Goal: Task Accomplishment & Management: Use online tool/utility

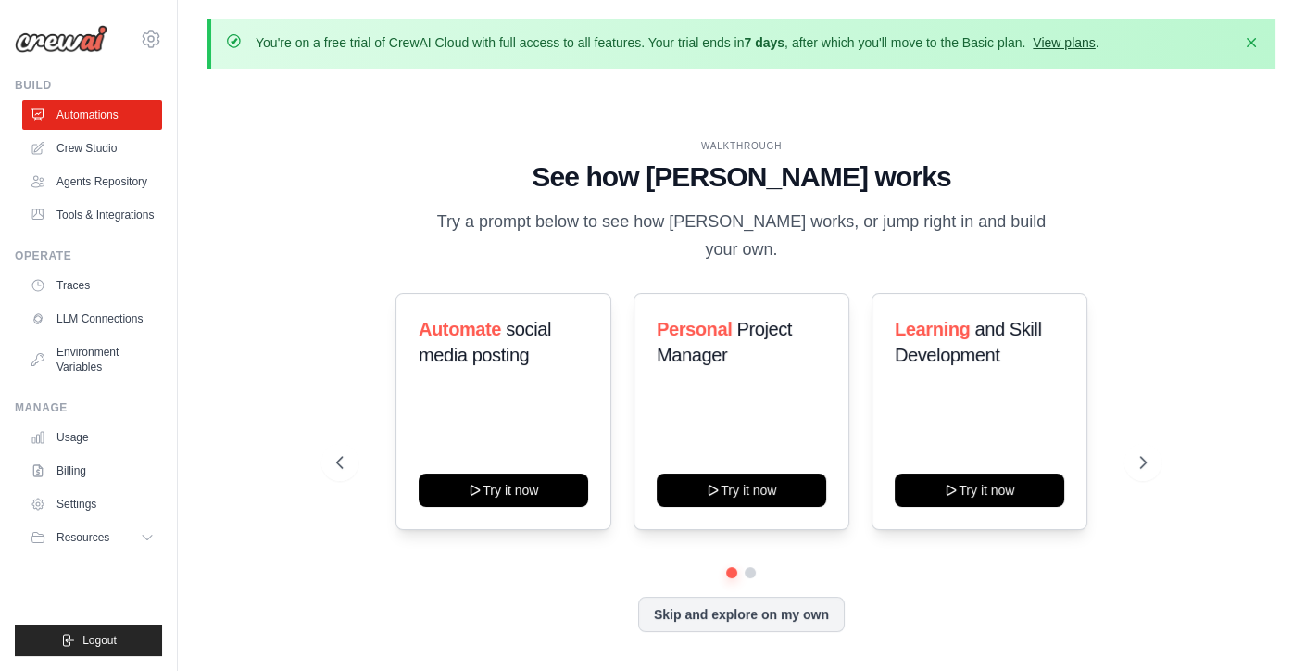
click at [1079, 43] on link "View plans" at bounding box center [1064, 42] width 62 height 15
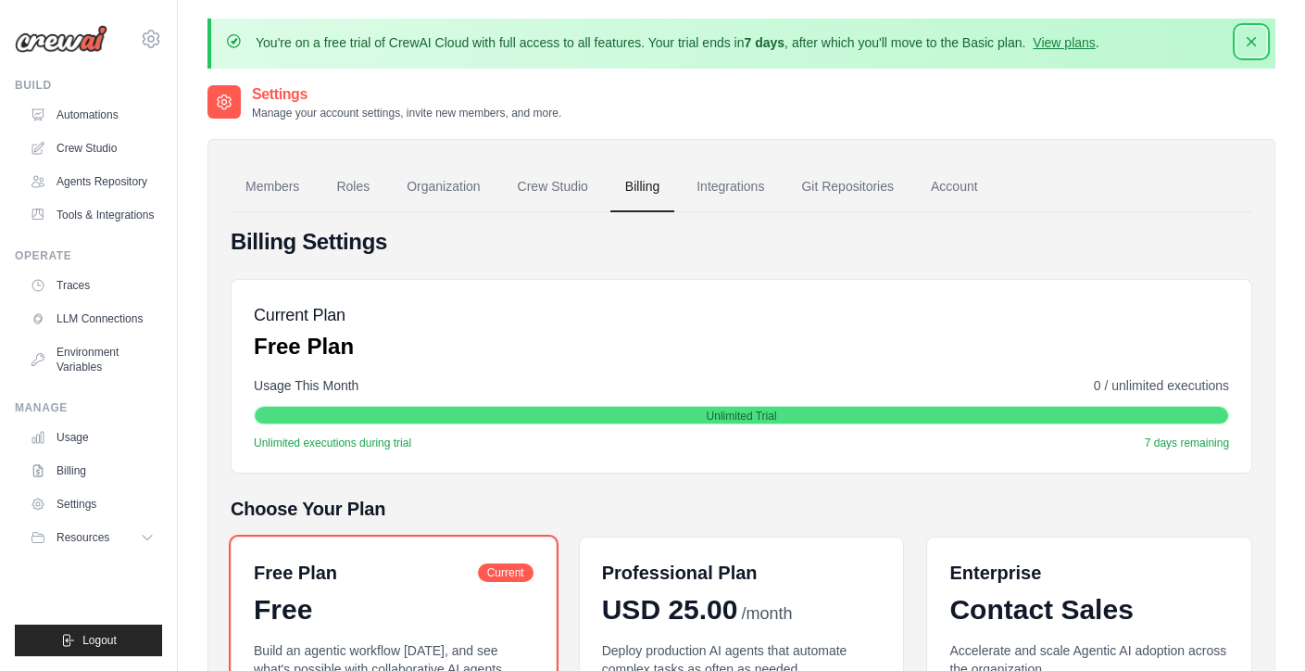
click at [1253, 39] on icon "button" at bounding box center [1251, 41] width 9 height 9
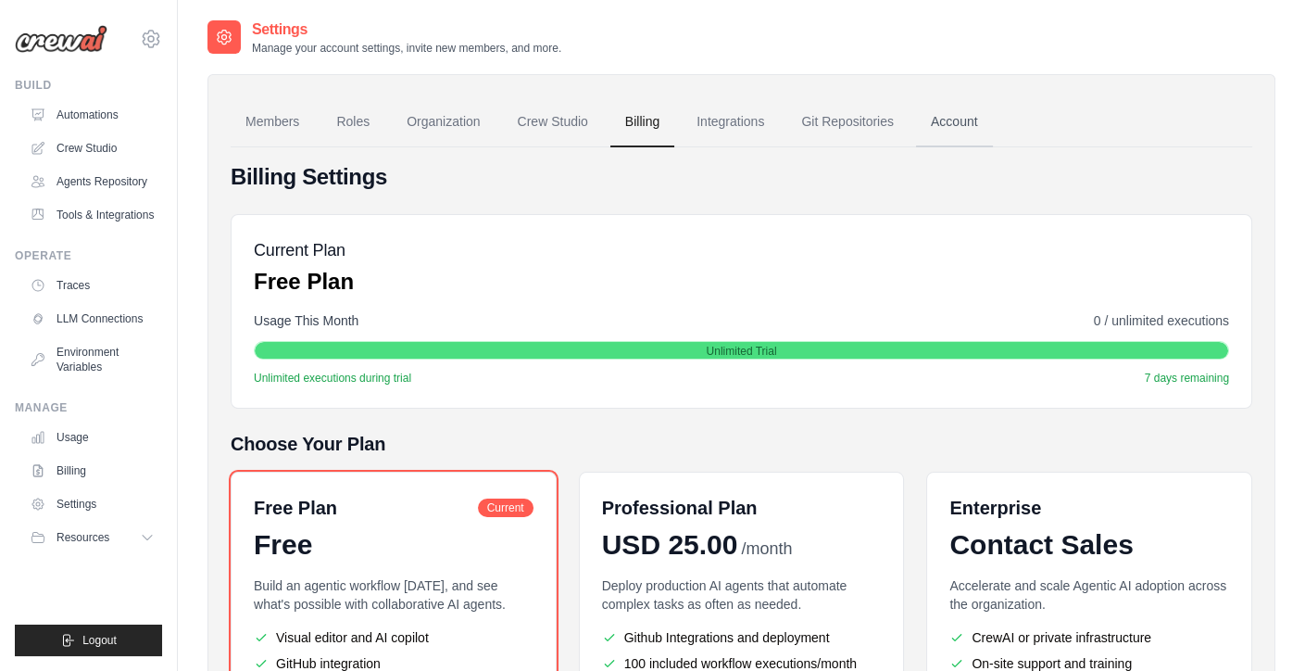
click at [958, 120] on link "Account" at bounding box center [954, 122] width 77 height 50
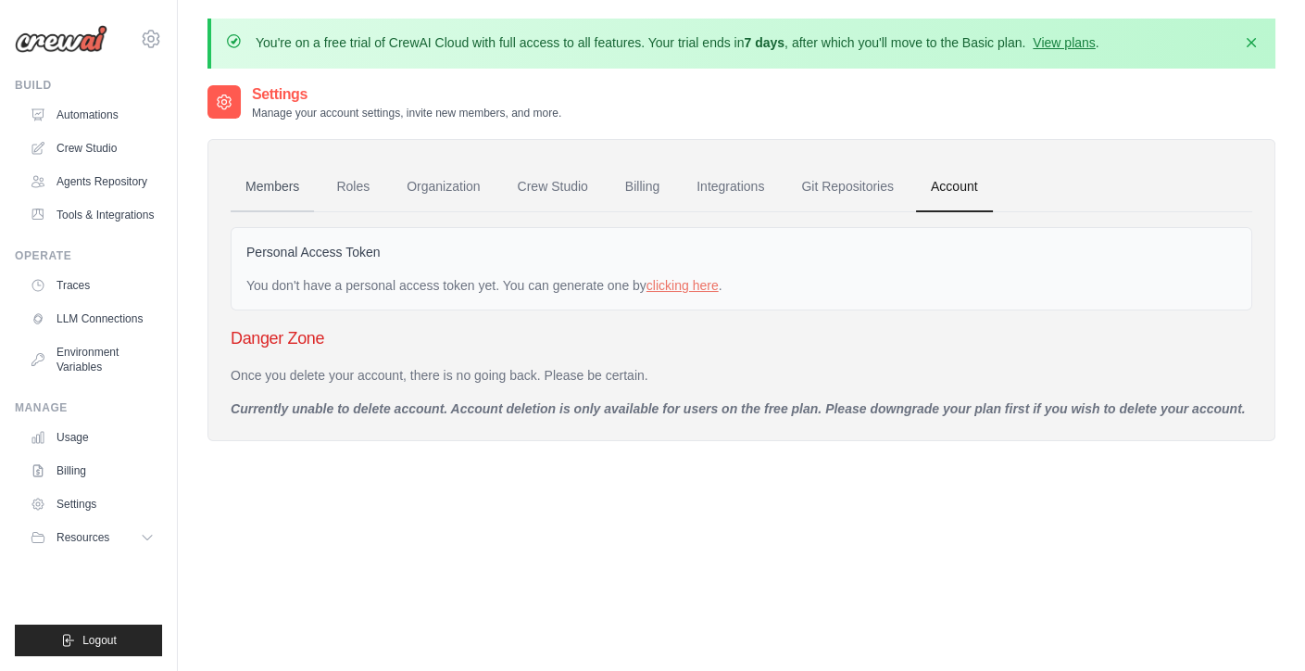
click at [270, 186] on link "Members" at bounding box center [272, 187] width 83 height 50
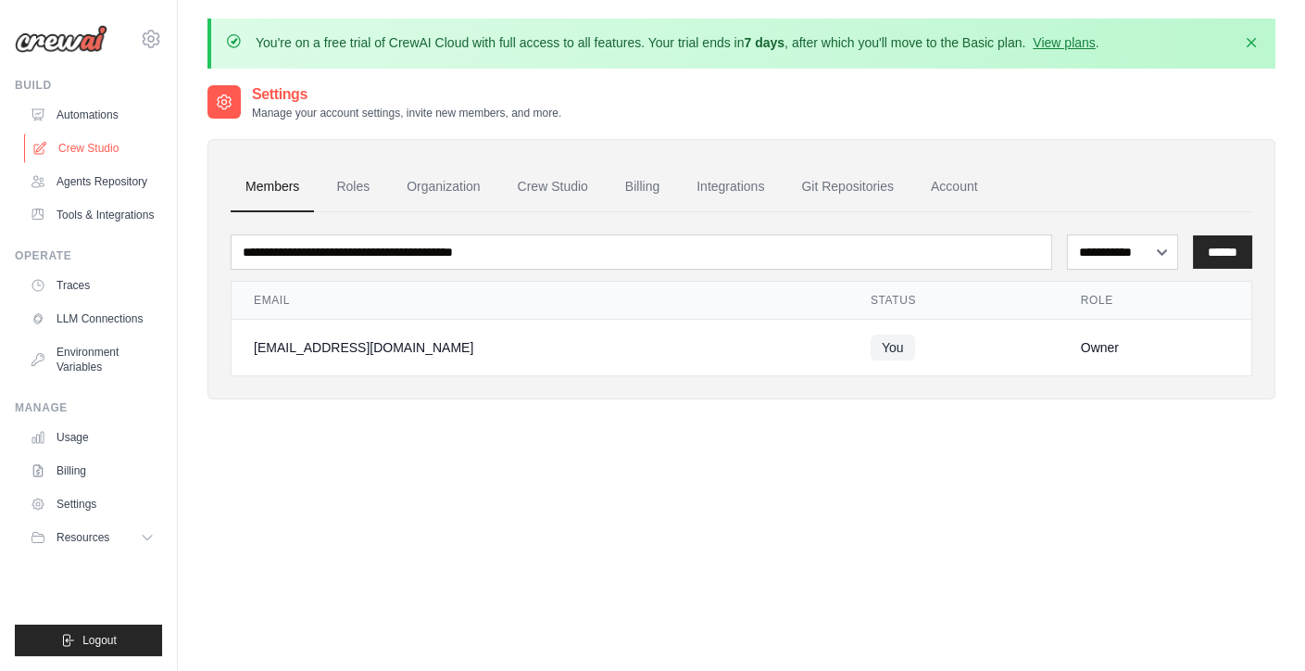
click at [97, 139] on link "Crew Studio" at bounding box center [94, 148] width 140 height 30
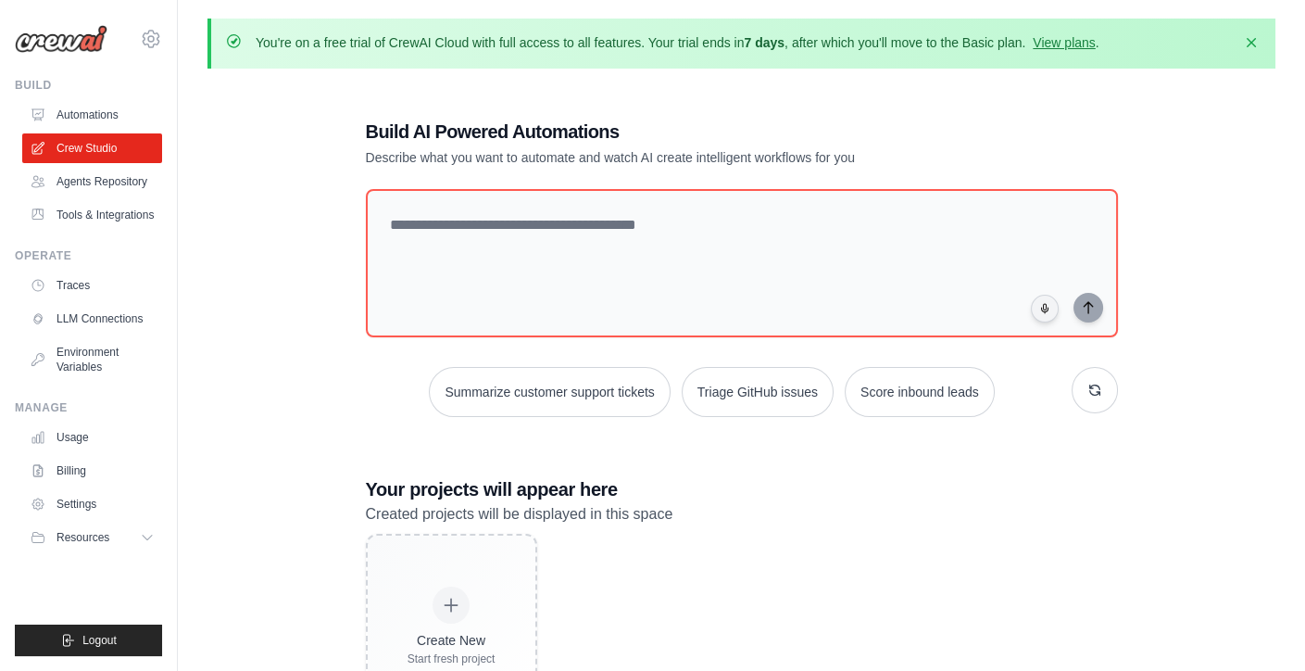
scroll to position [101, 0]
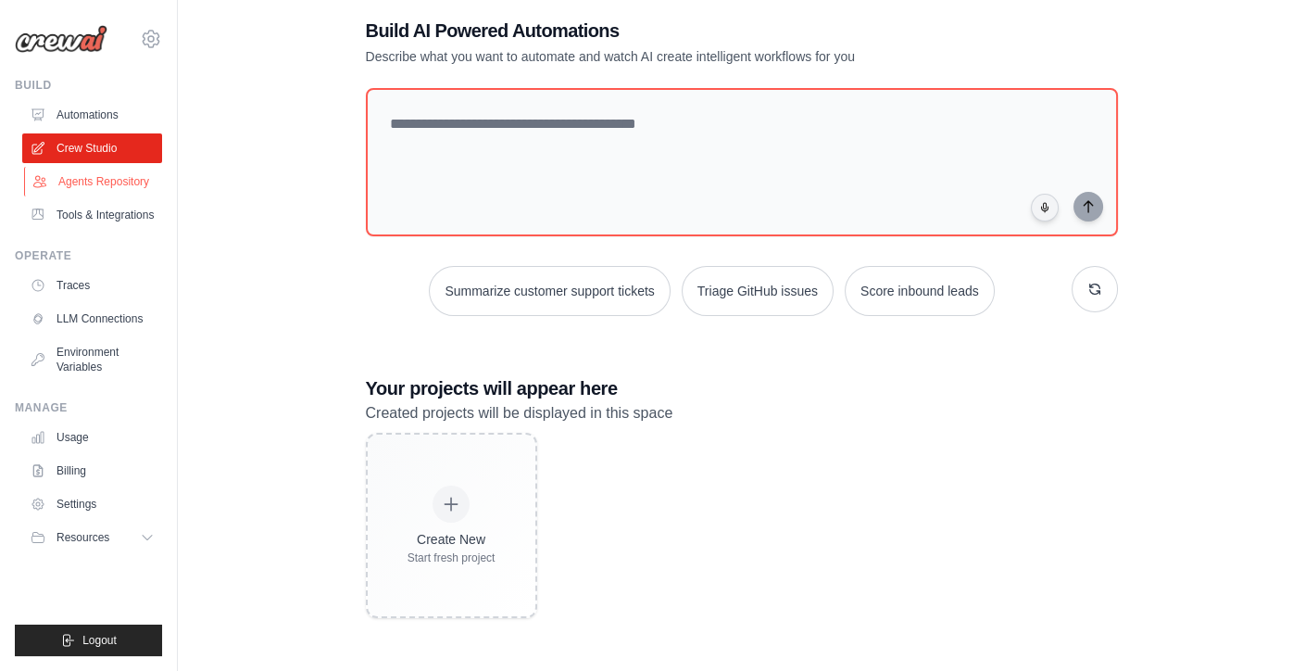
click at [107, 182] on link "Agents Repository" at bounding box center [94, 182] width 140 height 30
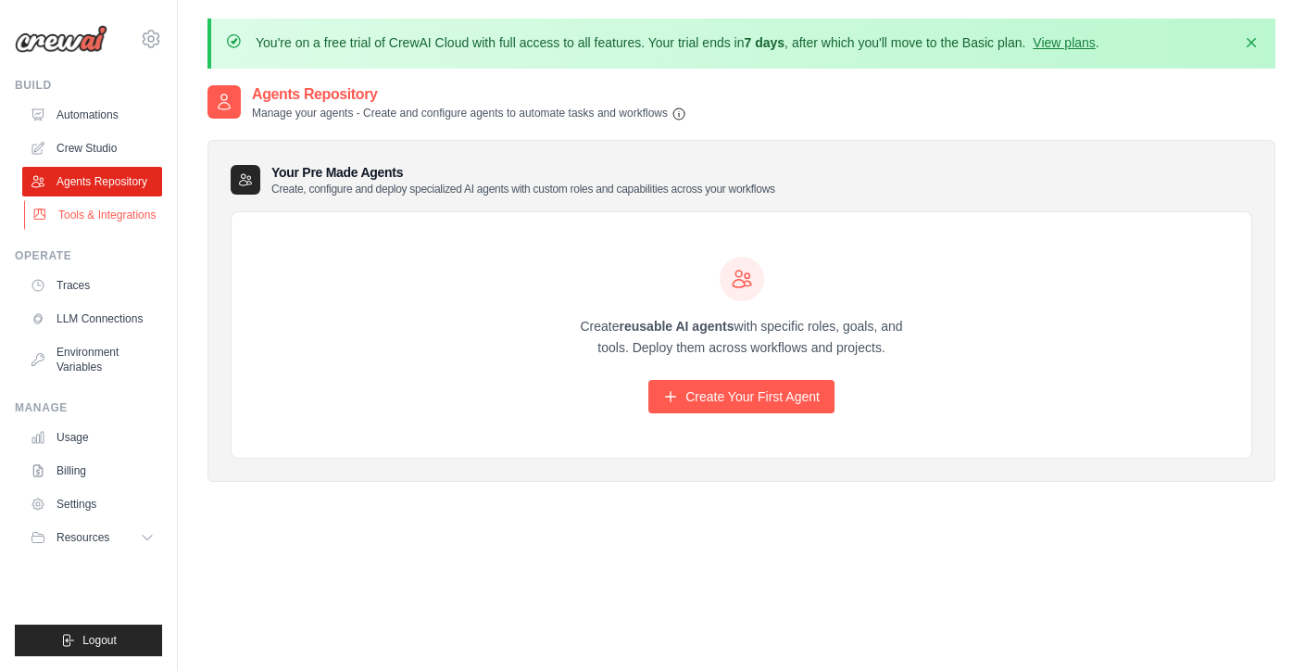
click at [138, 211] on link "Tools & Integrations" at bounding box center [94, 215] width 140 height 30
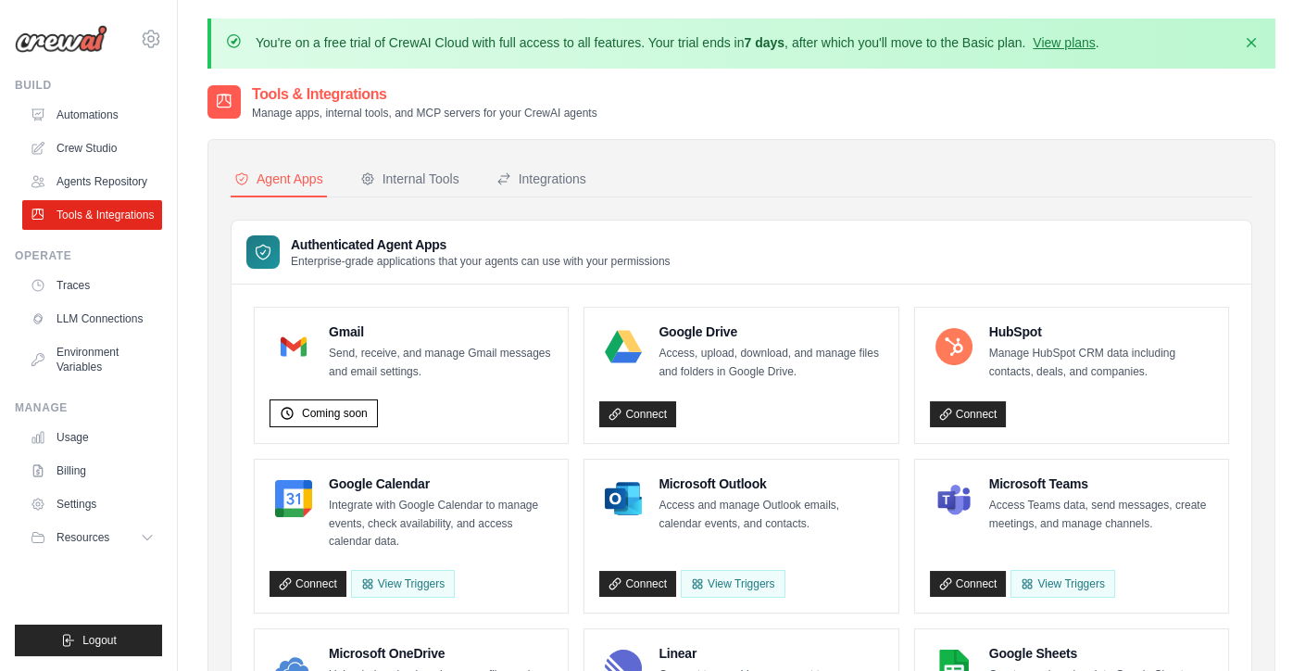
click at [92, 301] on ul "Traces LLM Connections Environment Variables" at bounding box center [92, 325] width 140 height 111
click at [83, 289] on link "Traces" at bounding box center [94, 285] width 140 height 30
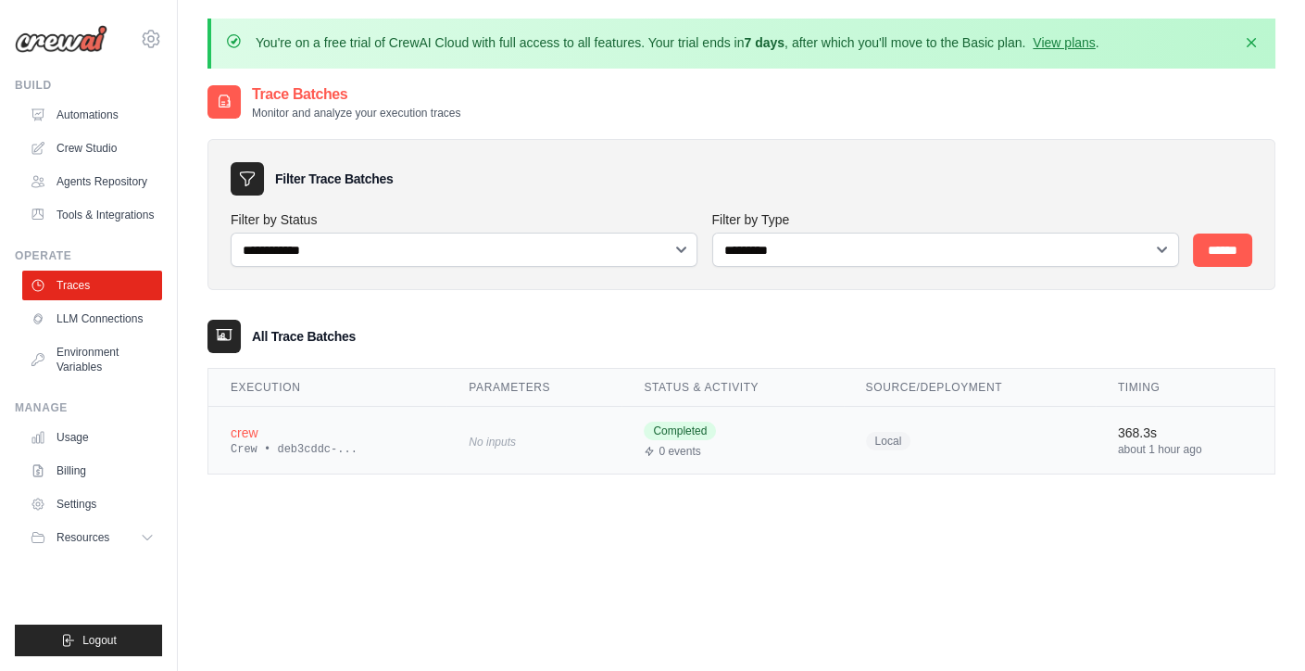
click at [261, 434] on div "crew" at bounding box center [328, 432] width 194 height 19
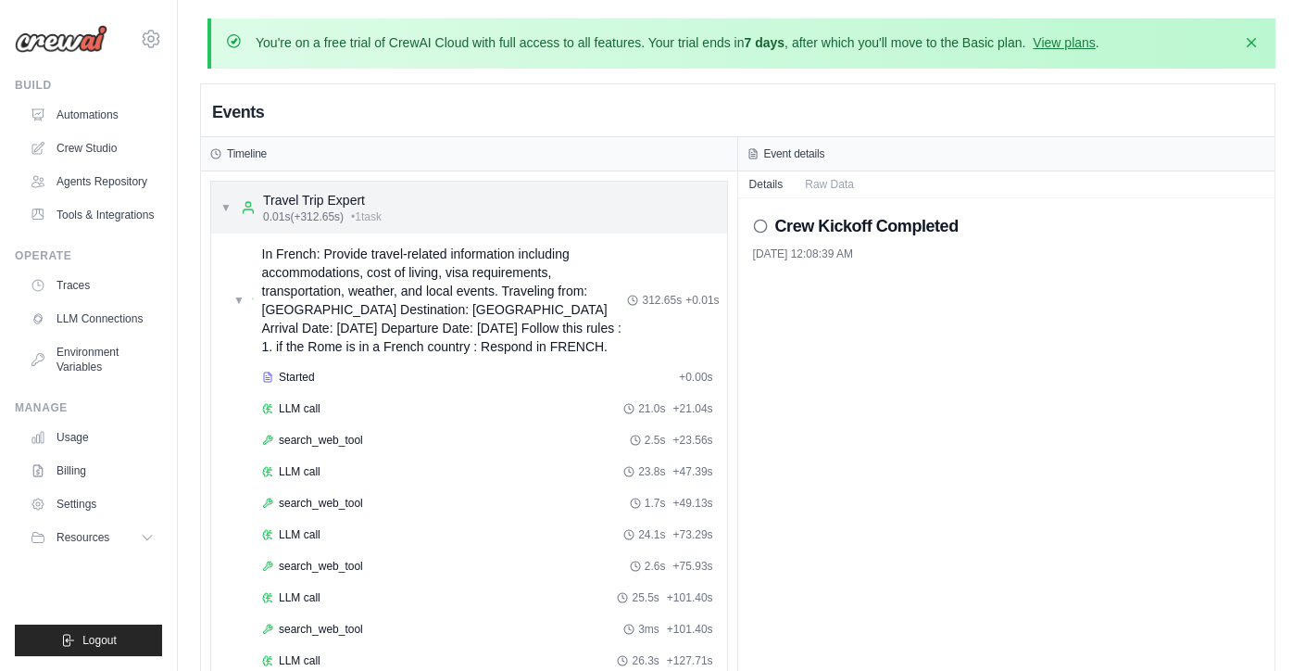
click at [291, 195] on div "Travel Trip Expert" at bounding box center [322, 200] width 119 height 19
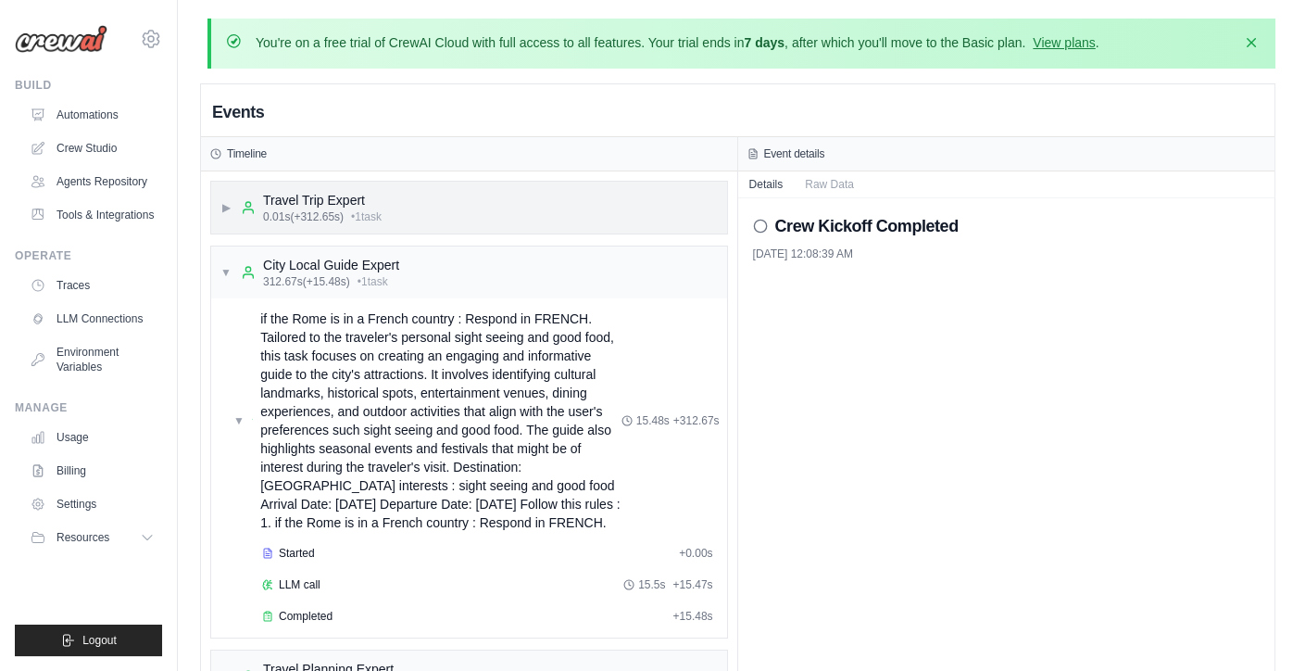
click at [291, 195] on div "Travel Trip Expert" at bounding box center [322, 200] width 119 height 19
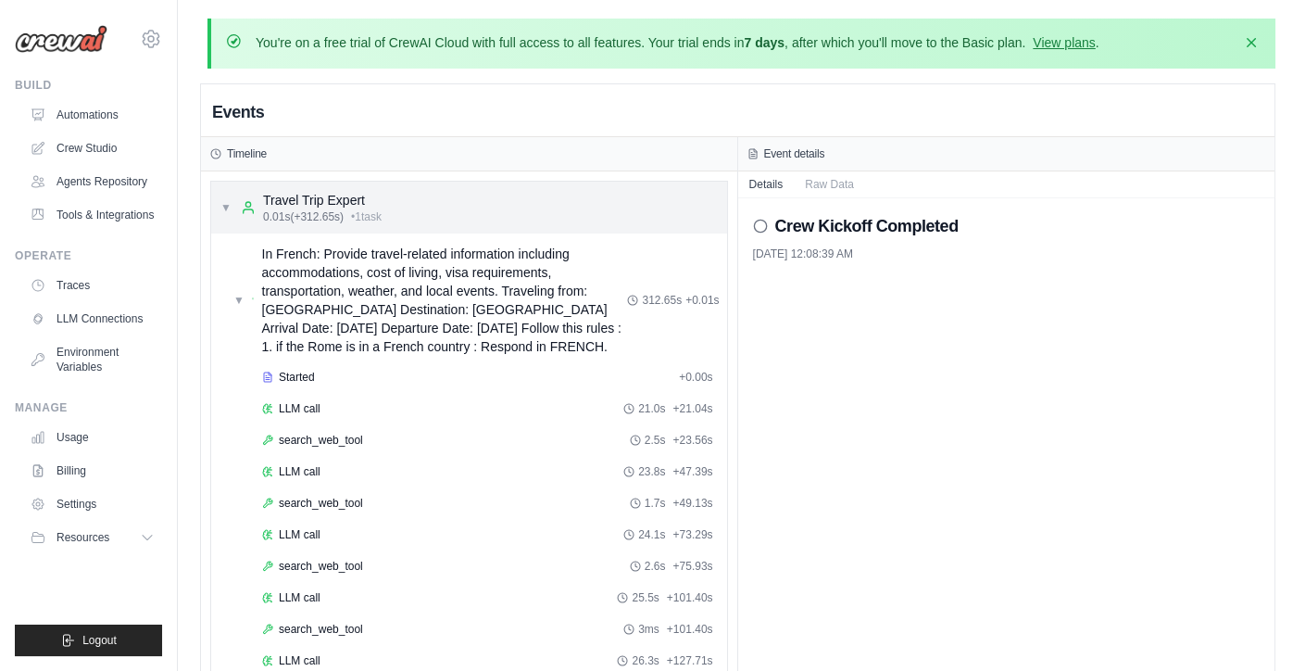
click at [292, 195] on div "Travel Trip Expert" at bounding box center [322, 200] width 119 height 19
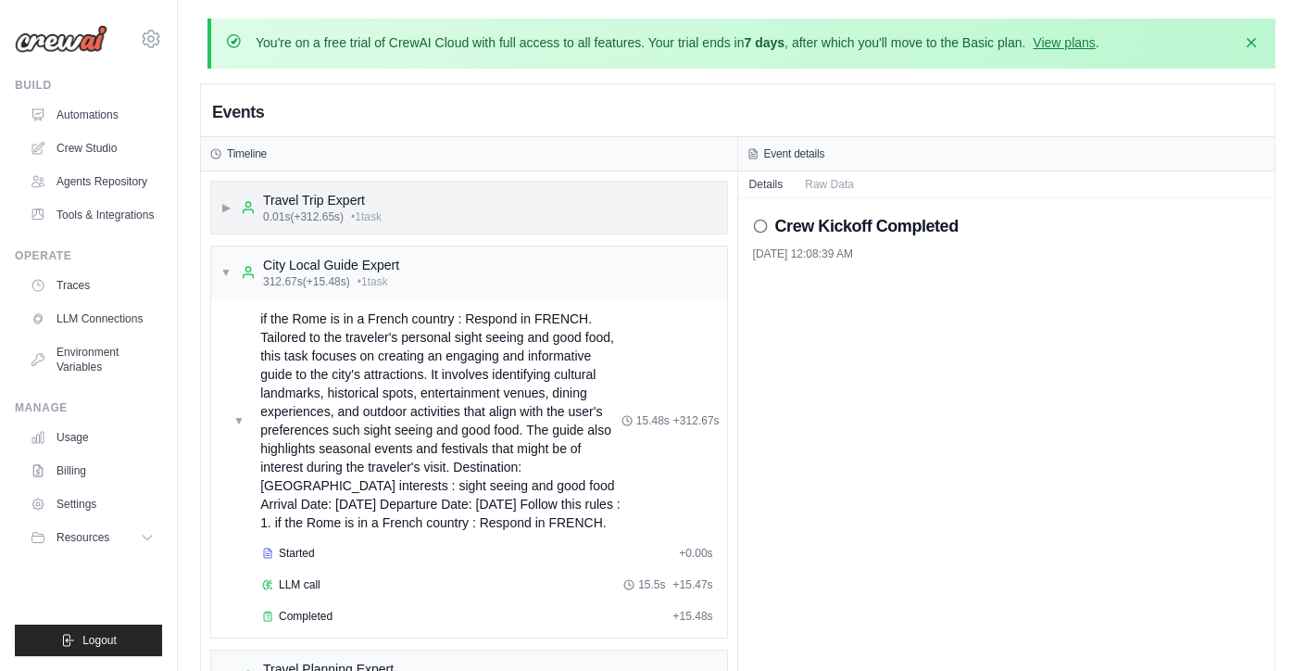
click at [292, 195] on div "Travel Trip Expert" at bounding box center [322, 200] width 119 height 19
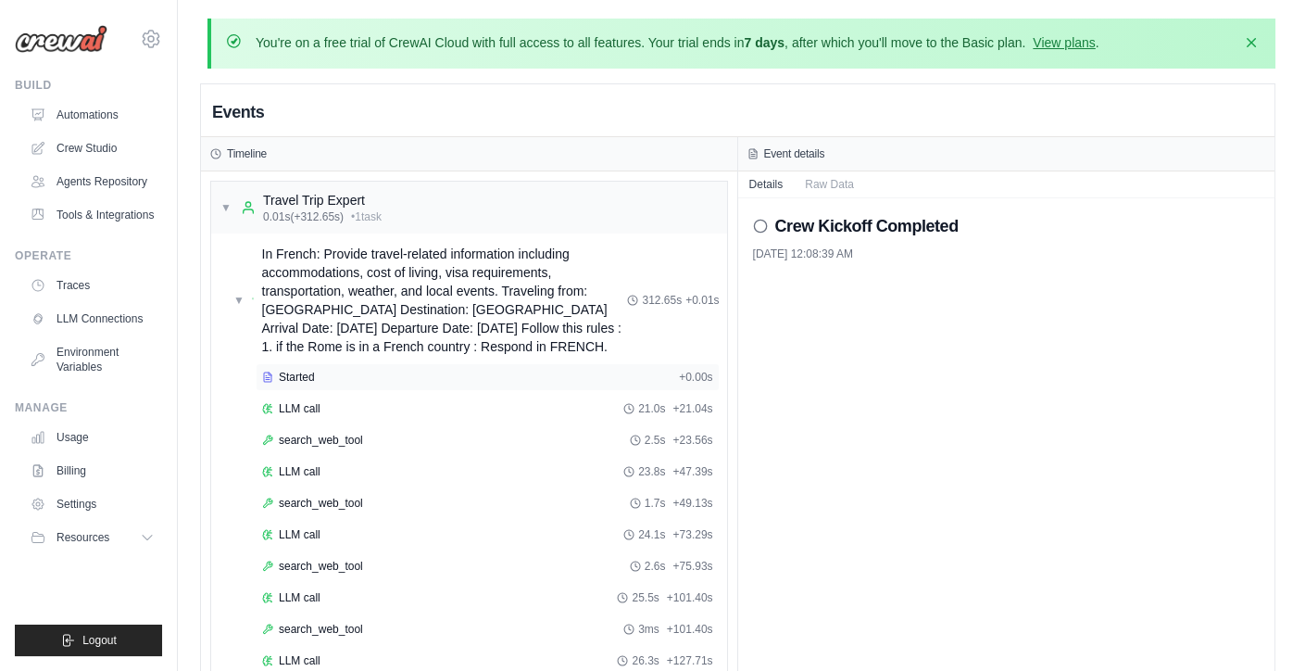
click at [288, 383] on div "Started + 0.00s" at bounding box center [488, 377] width 464 height 28
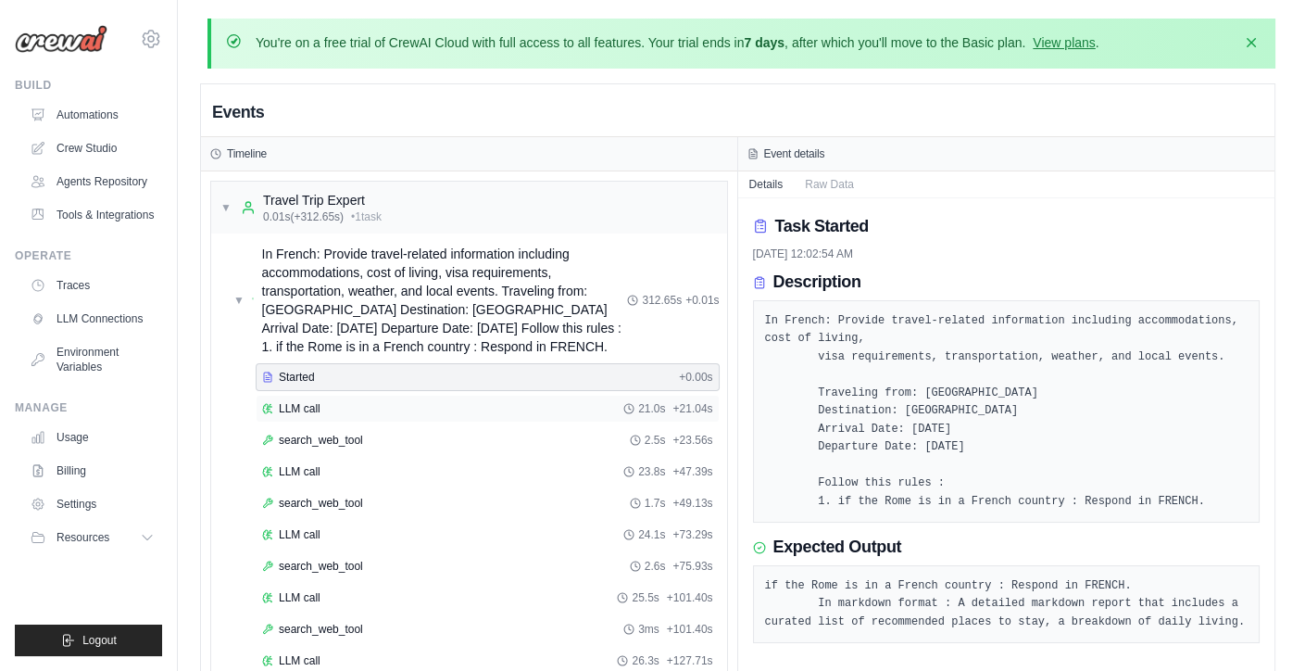
click at [296, 414] on div "LLM call 21.0s + 21.04s" at bounding box center [488, 409] width 464 height 28
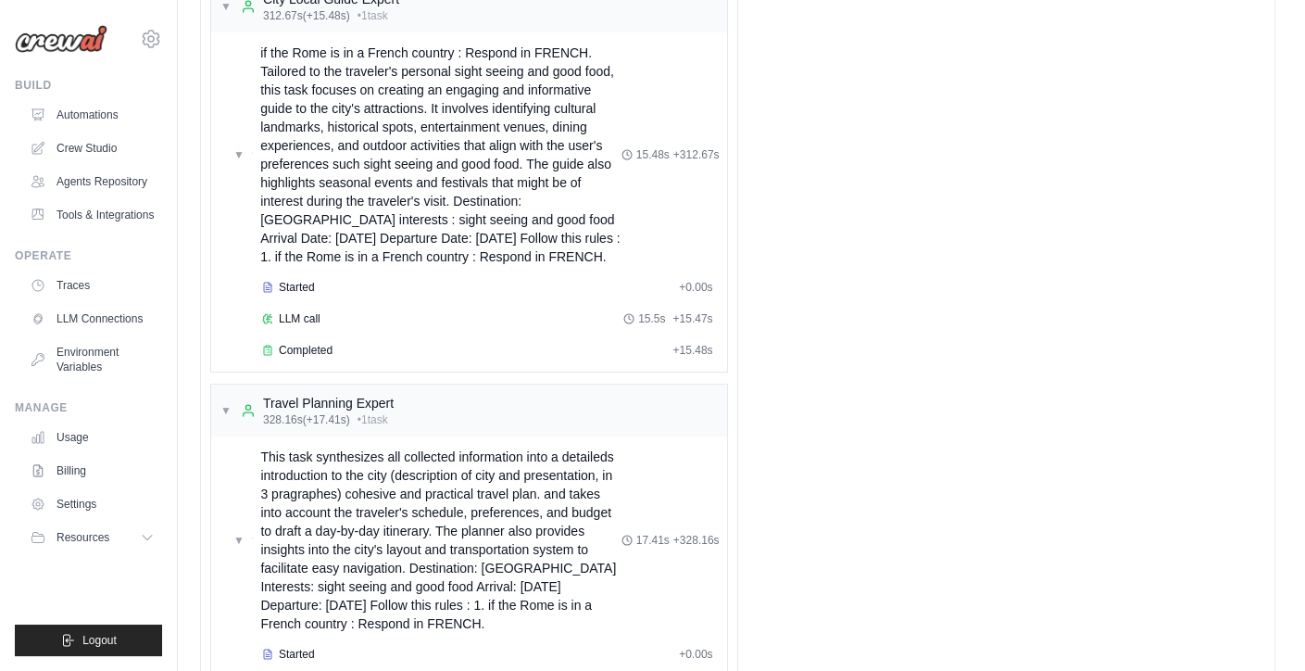
scroll to position [783, 0]
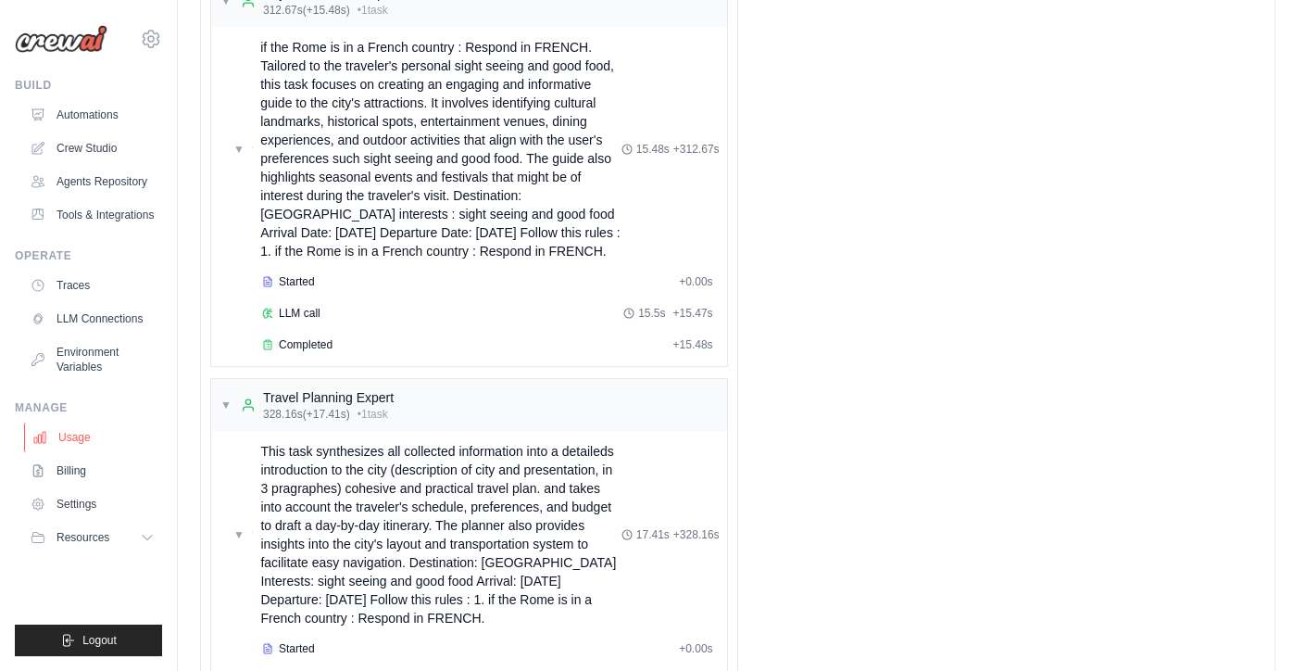
click at [74, 450] on link "Usage" at bounding box center [94, 437] width 140 height 30
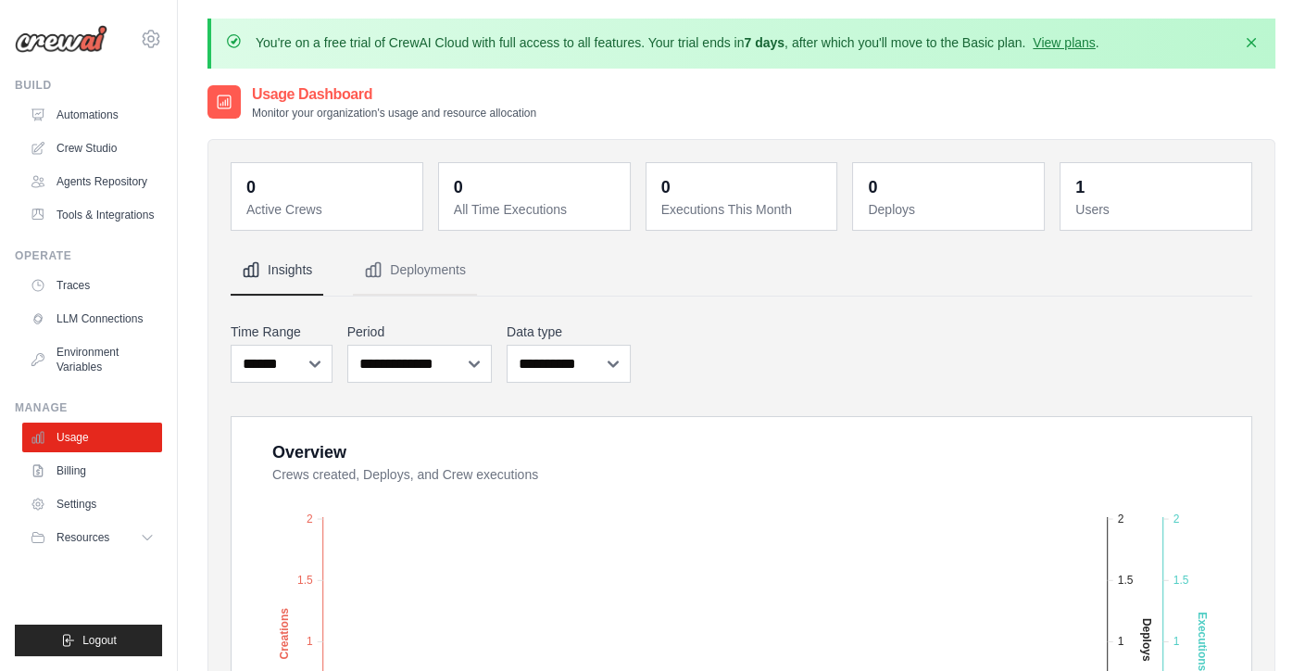
scroll to position [370, 0]
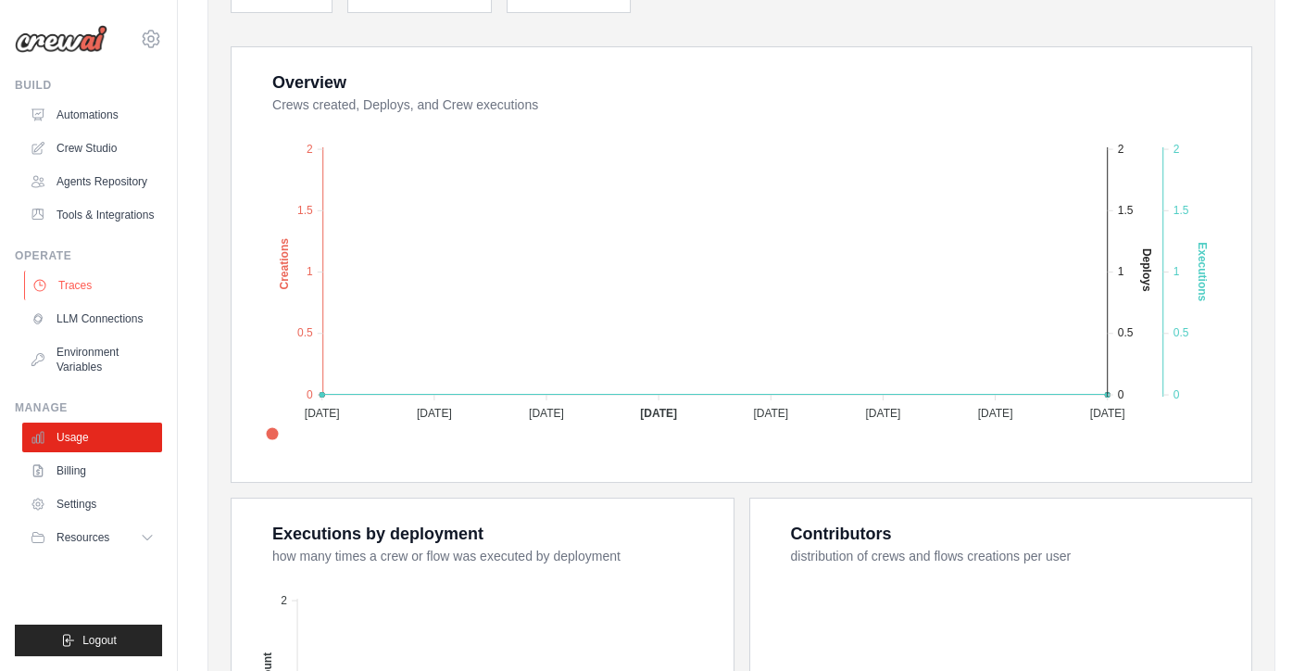
click at [92, 281] on link "Traces" at bounding box center [94, 285] width 140 height 30
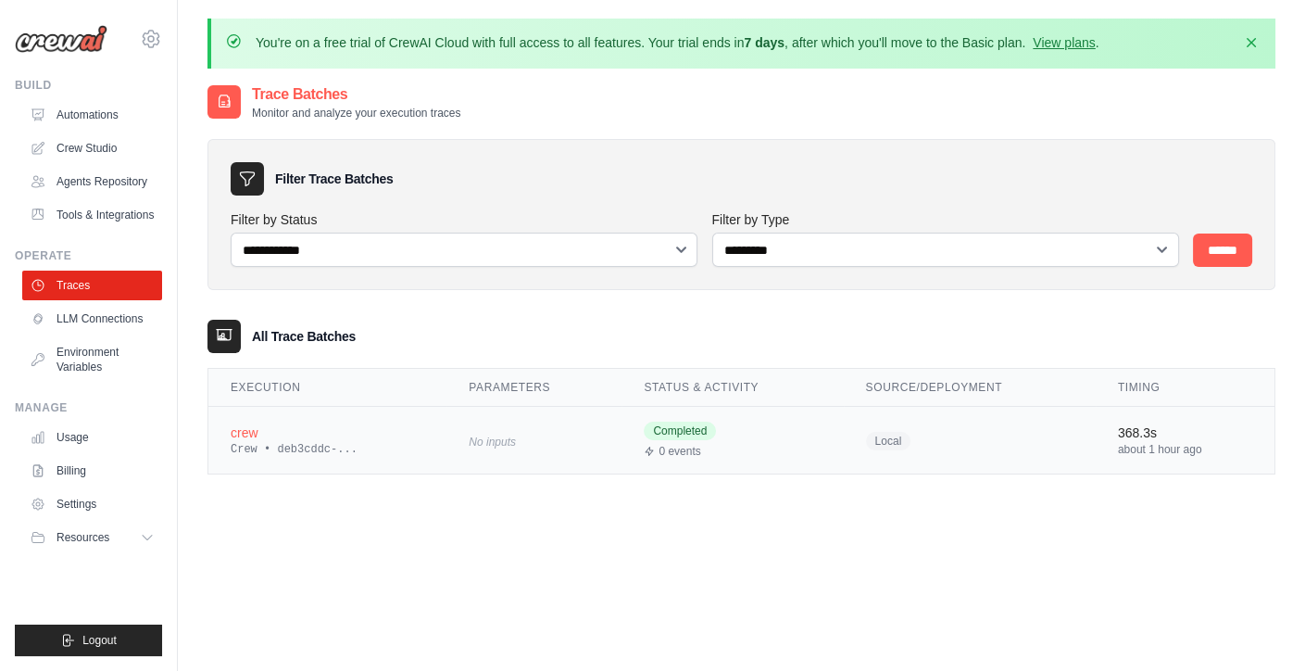
click at [243, 425] on div "crew" at bounding box center [328, 432] width 194 height 19
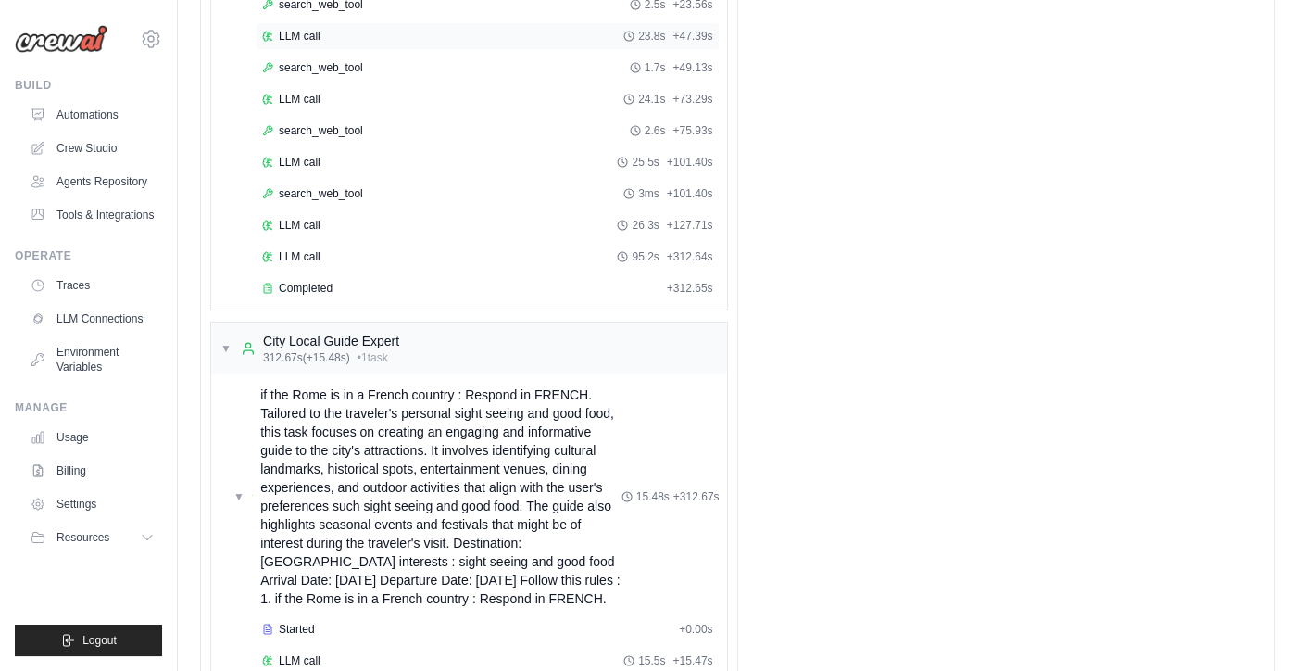
scroll to position [445, 0]
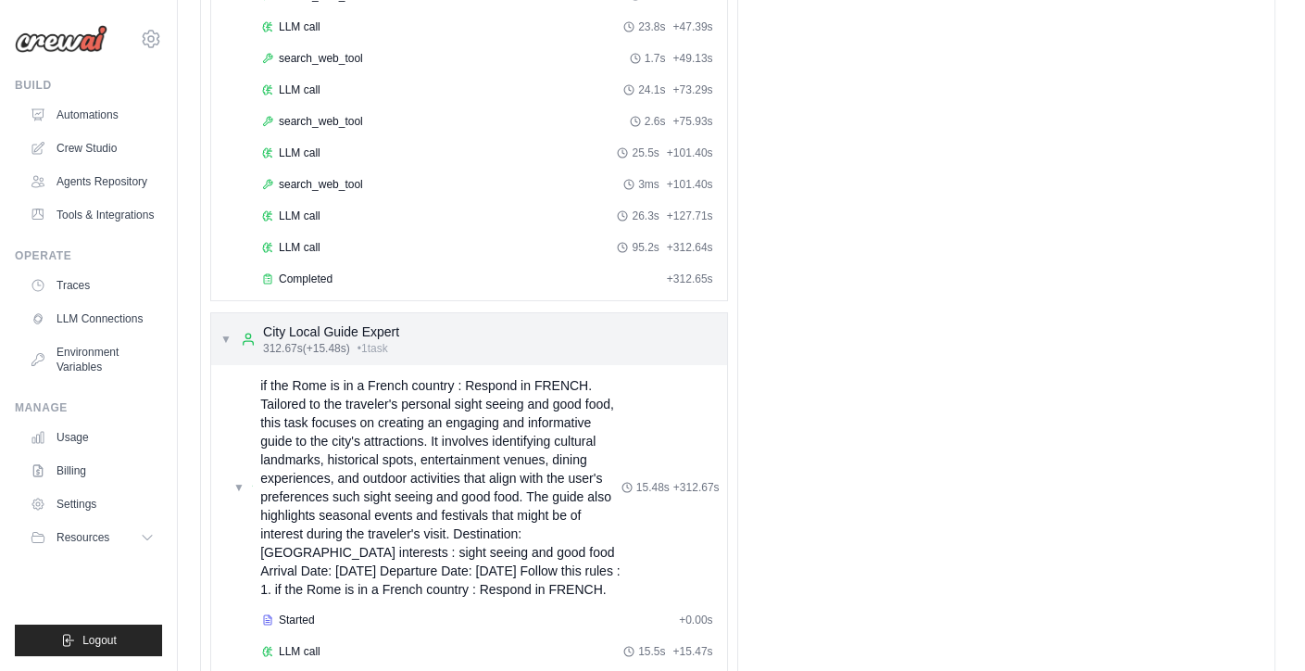
click at [388, 341] on span "• 1 task" at bounding box center [373, 348] width 31 height 15
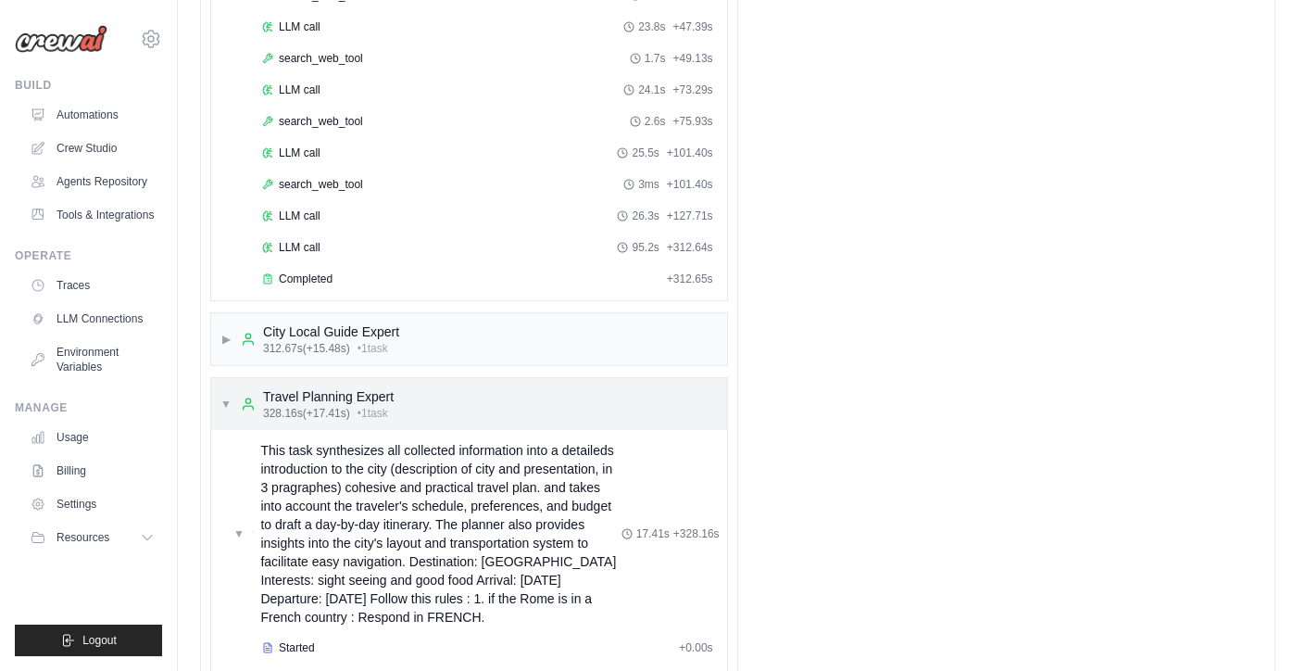
click at [365, 387] on div "Travel Planning Expert" at bounding box center [328, 396] width 131 height 19
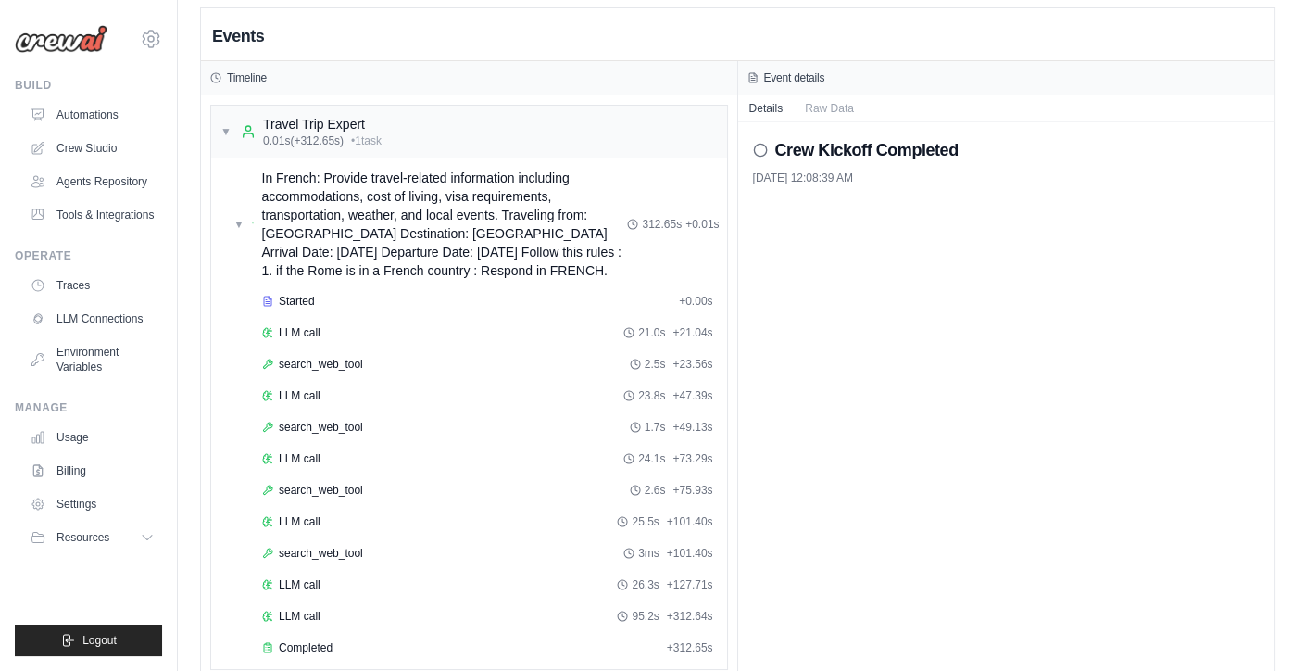
scroll to position [0, 0]
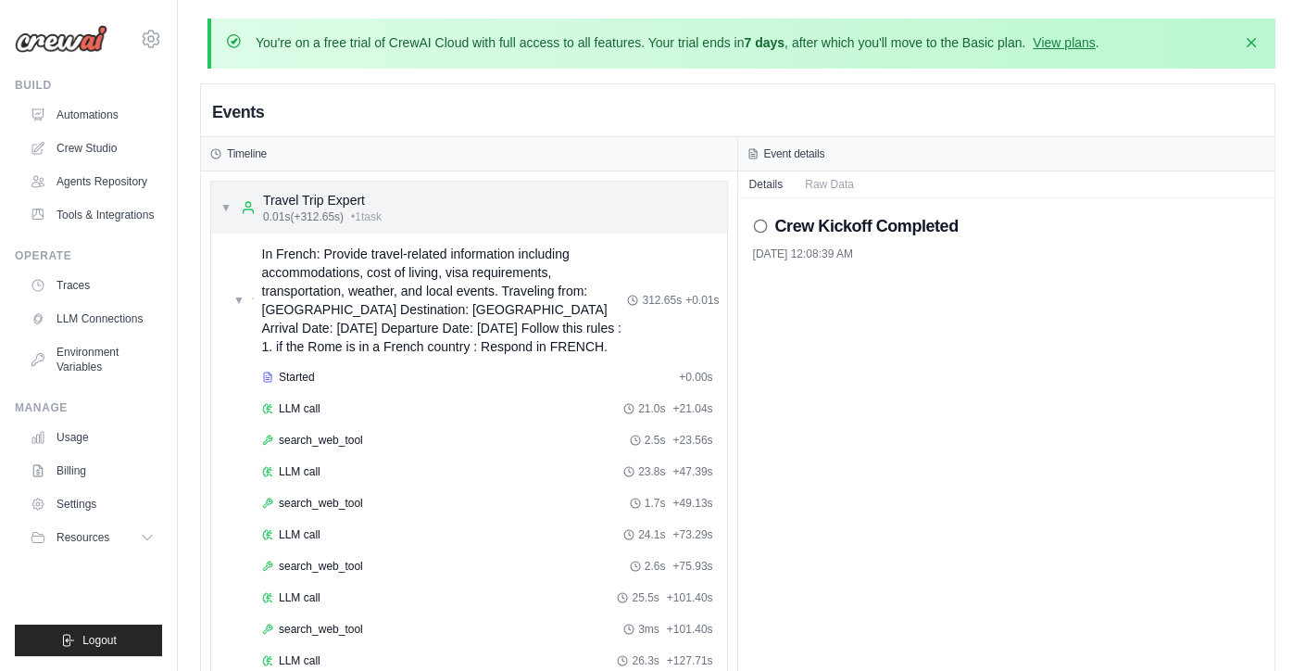
click at [335, 195] on div "Travel Trip Expert" at bounding box center [322, 200] width 119 height 19
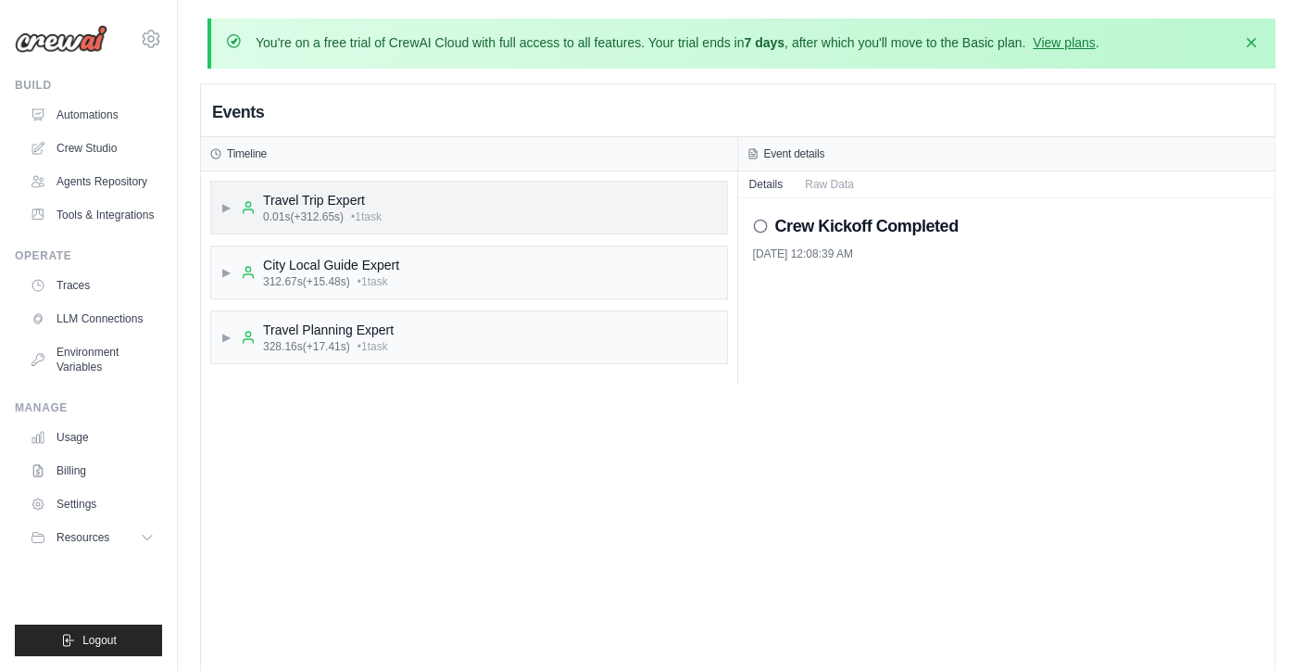
click at [382, 191] on div "Travel Trip Expert" at bounding box center [322, 200] width 119 height 19
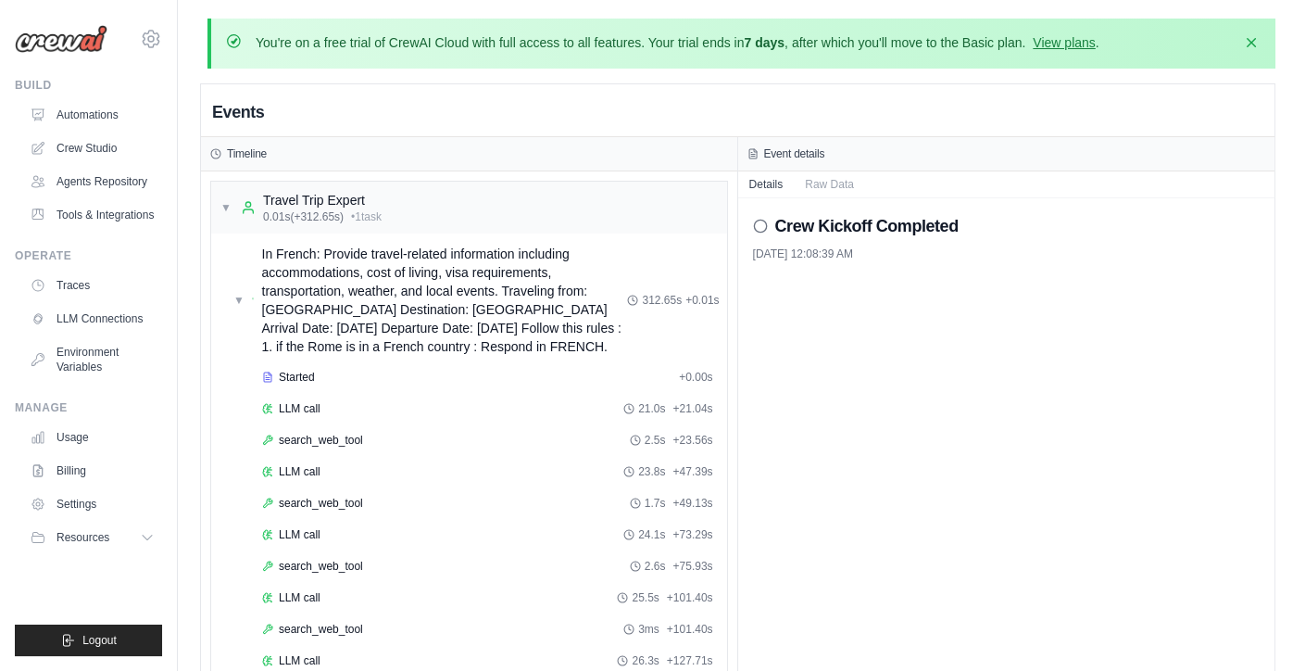
click at [764, 221] on circle at bounding box center [760, 226] width 12 height 12
click at [825, 192] on button "Raw Data" at bounding box center [829, 183] width 71 height 26
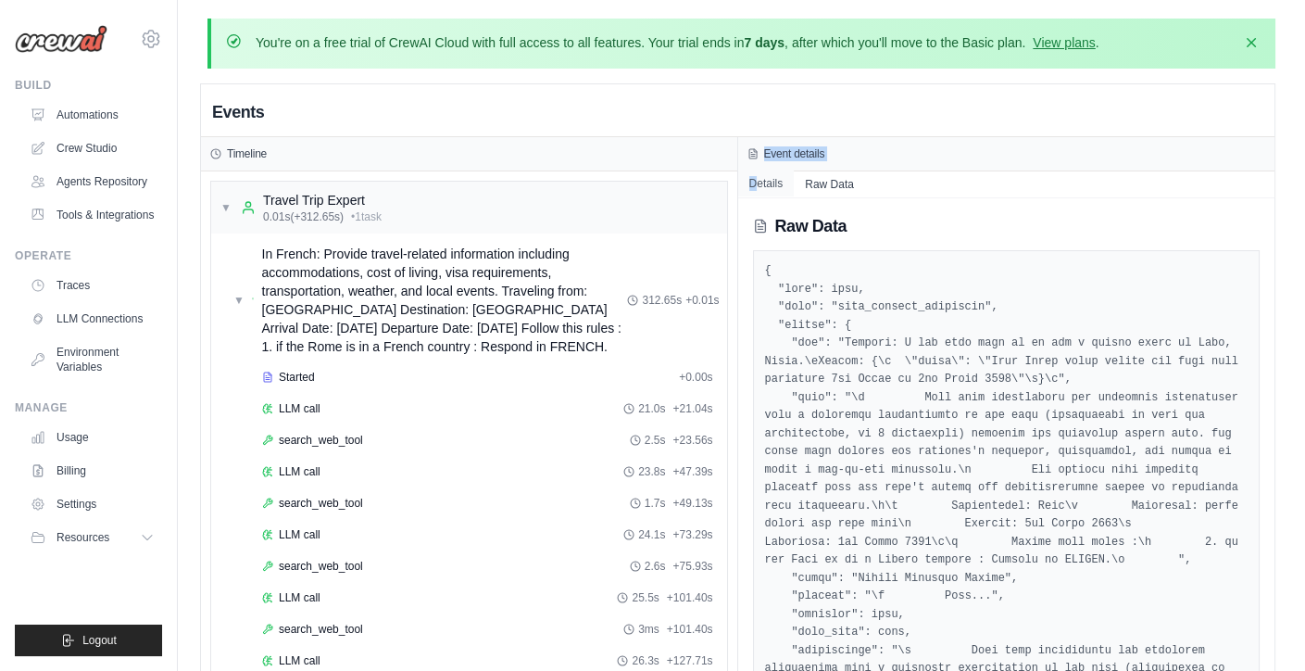
drag, startPoint x: 749, startPoint y: 155, endPoint x: 760, endPoint y: 182, distance: 28.7
click at [760, 182] on div "Event details Details Raw Data Raw Data" at bounding box center [1006, 656] width 537 height 1038
click at [760, 182] on button "Details" at bounding box center [766, 183] width 57 height 26
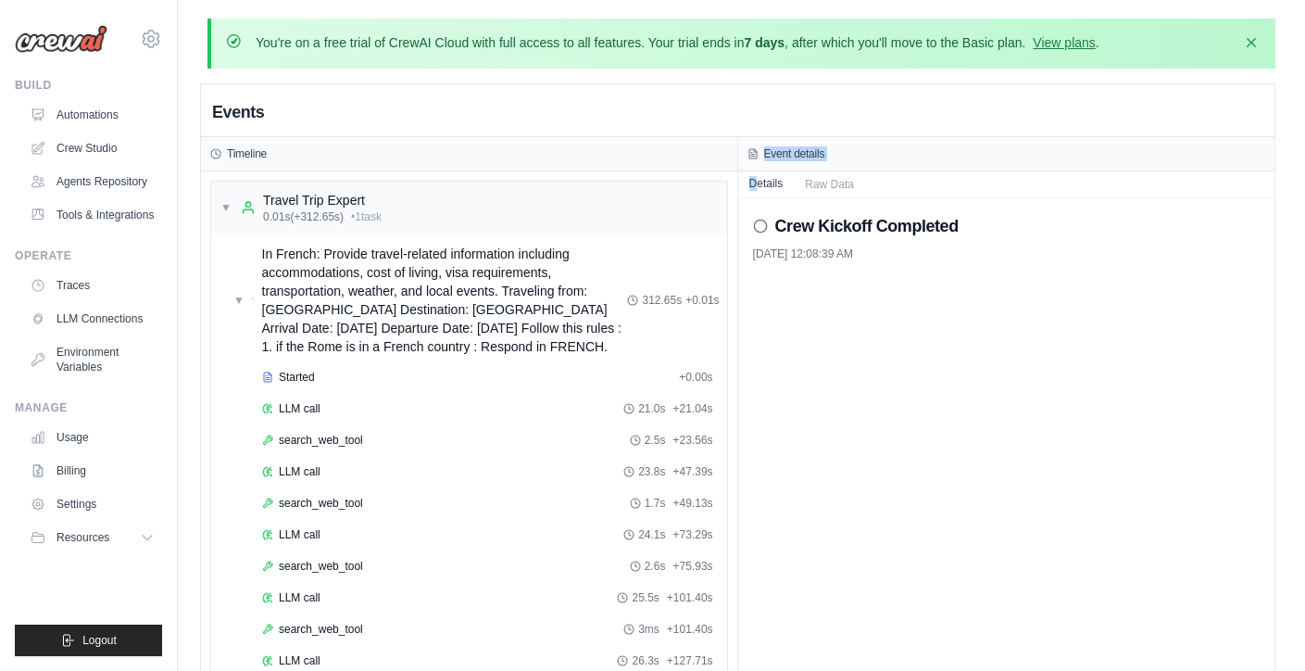
click at [769, 183] on button "Details" at bounding box center [766, 183] width 57 height 26
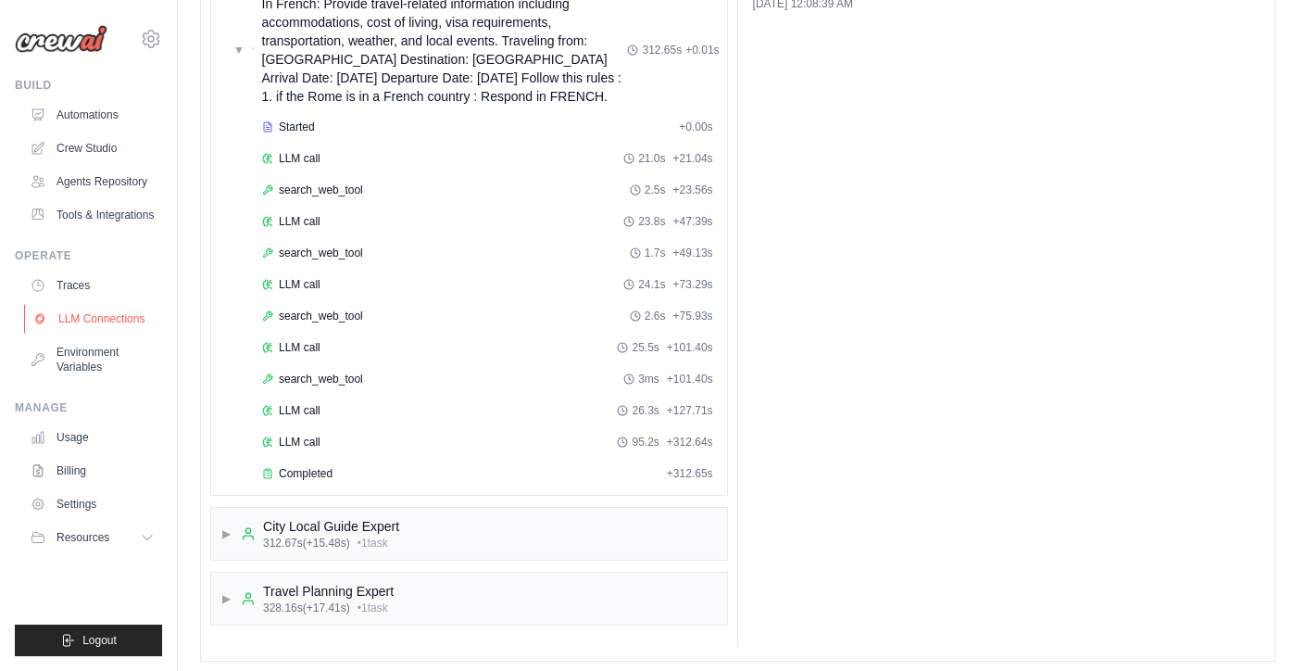
click at [112, 318] on link "LLM Connections" at bounding box center [94, 319] width 140 height 30
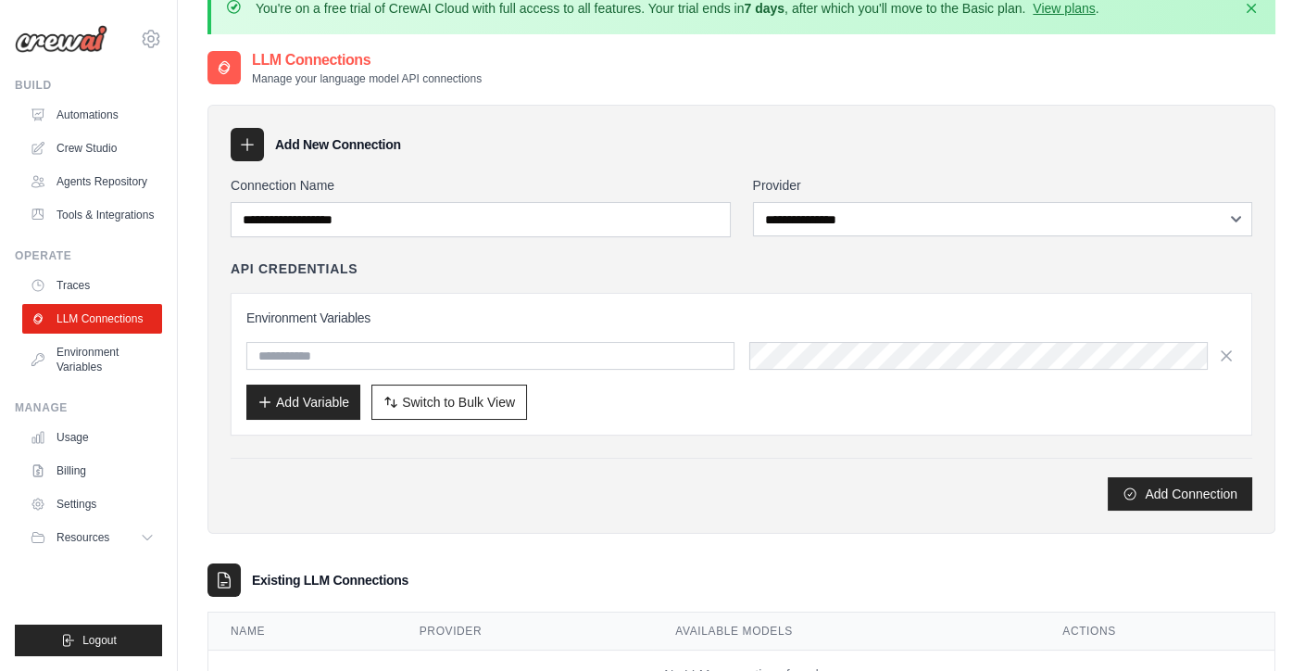
scroll to position [31, 0]
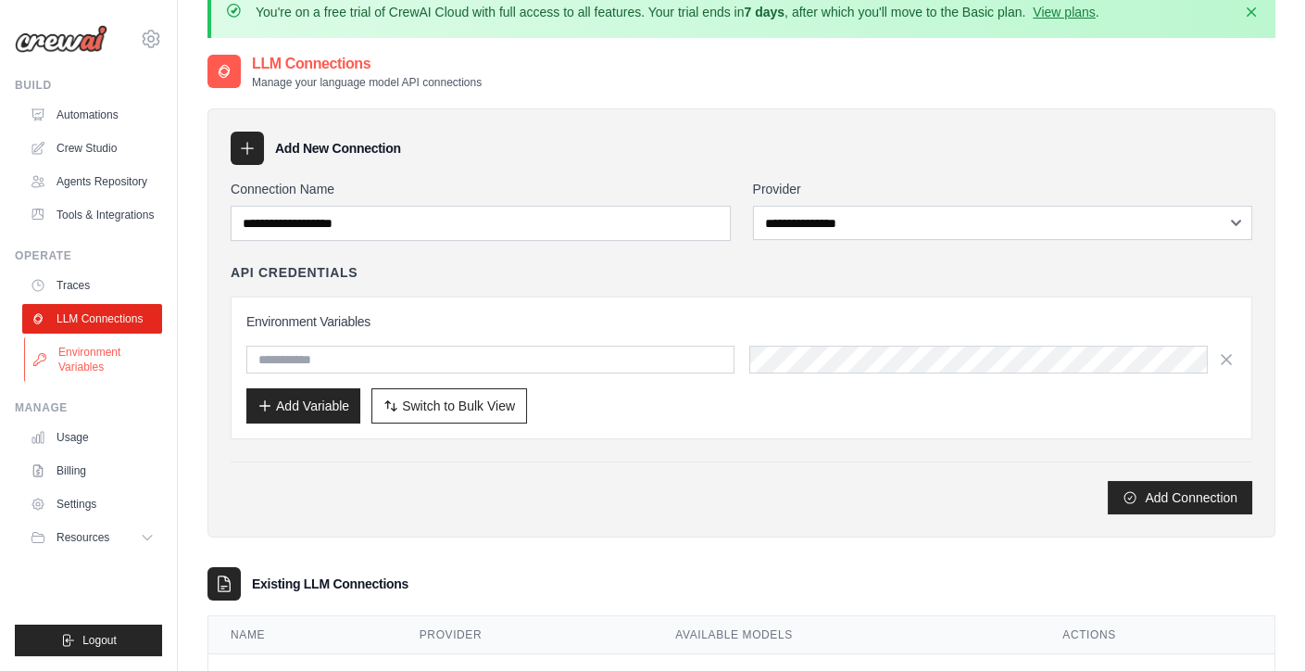
click at [37, 370] on link "Environment Variables" at bounding box center [94, 359] width 140 height 44
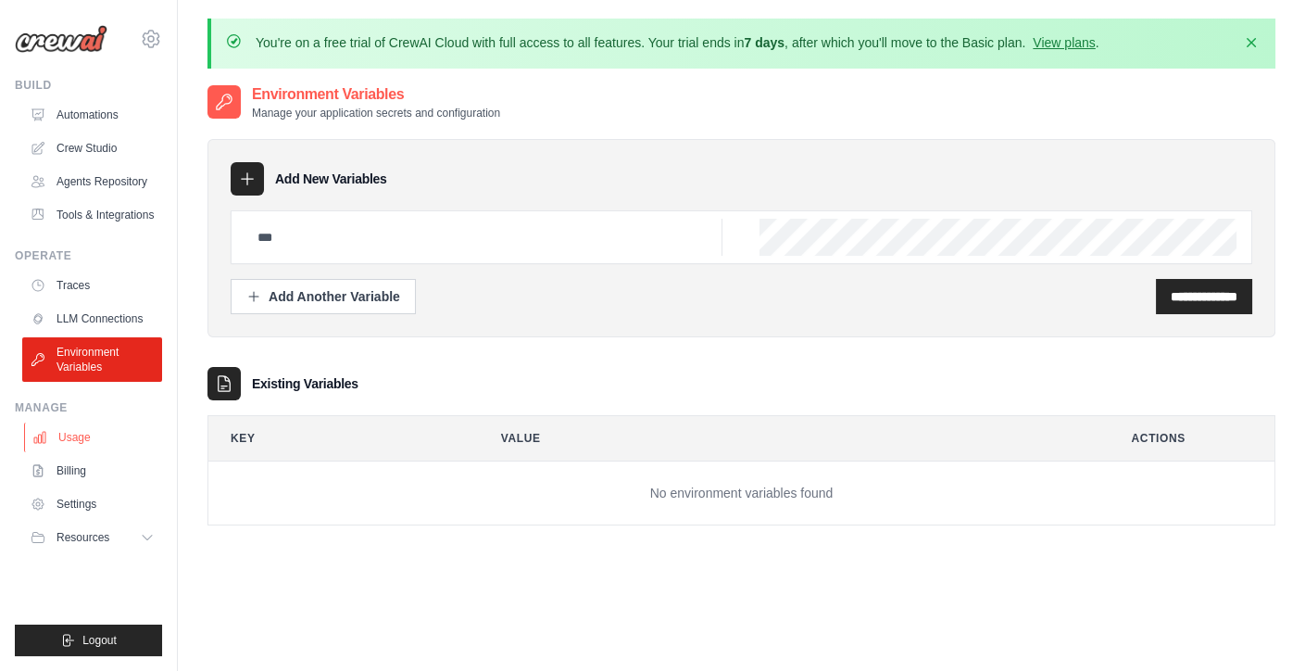
click at [55, 442] on link "Usage" at bounding box center [94, 437] width 140 height 30
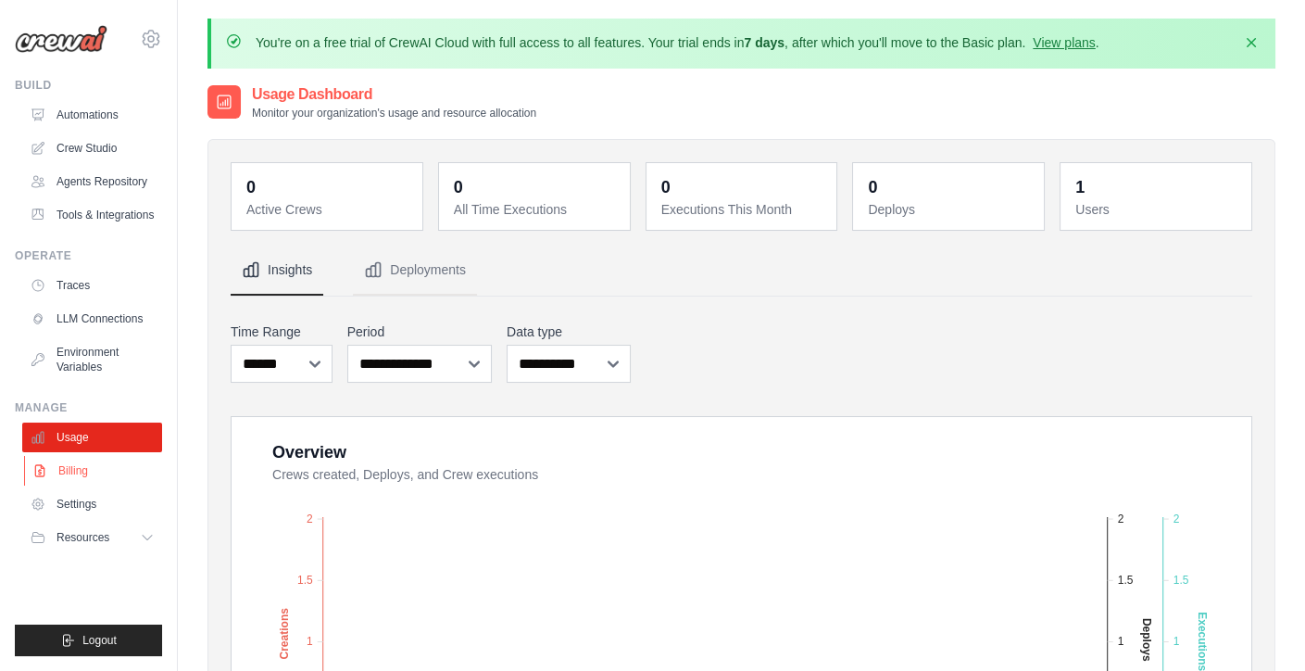
click at [63, 475] on link "Billing" at bounding box center [94, 471] width 140 height 30
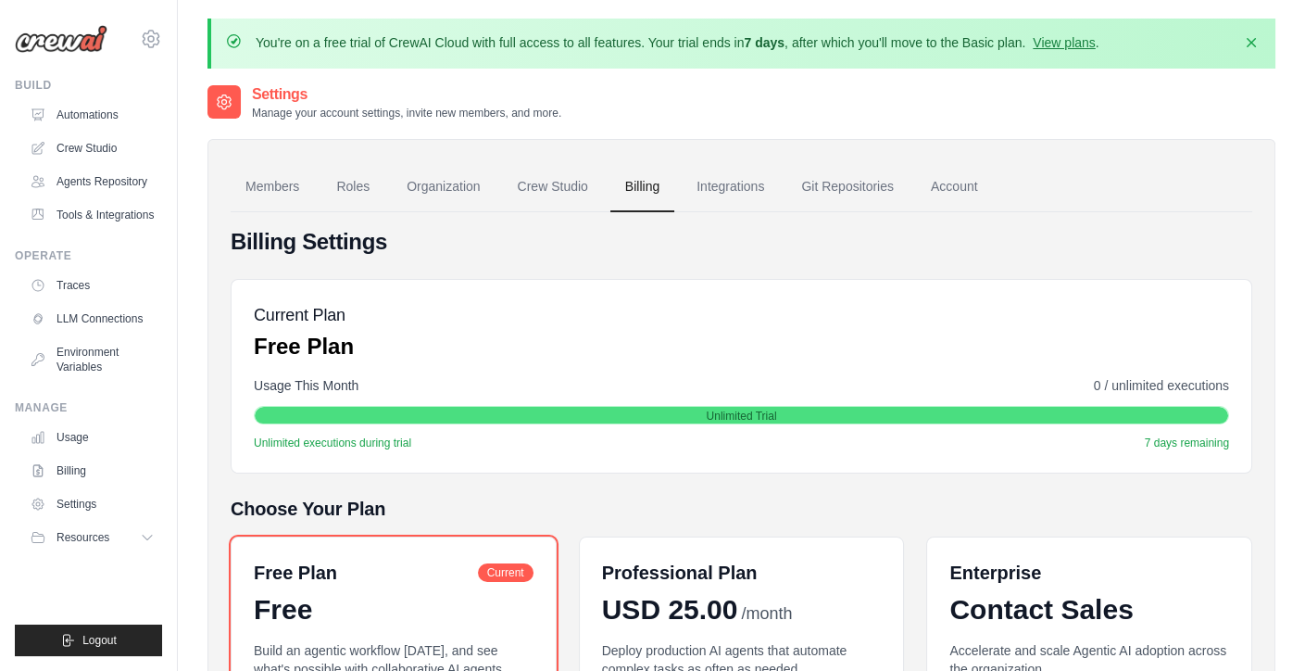
click at [66, 507] on link "Settings" at bounding box center [92, 504] width 140 height 30
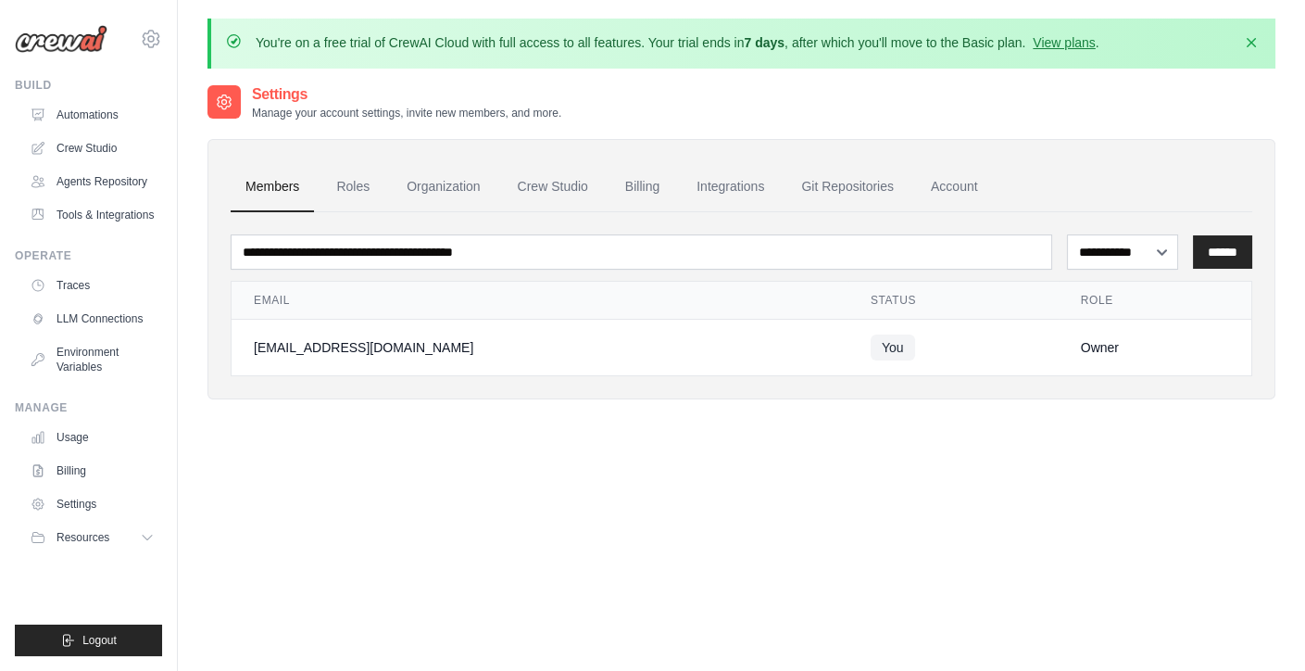
click at [66, 507] on link "Settings" at bounding box center [92, 504] width 140 height 30
click at [102, 115] on link "Automations" at bounding box center [94, 115] width 140 height 30
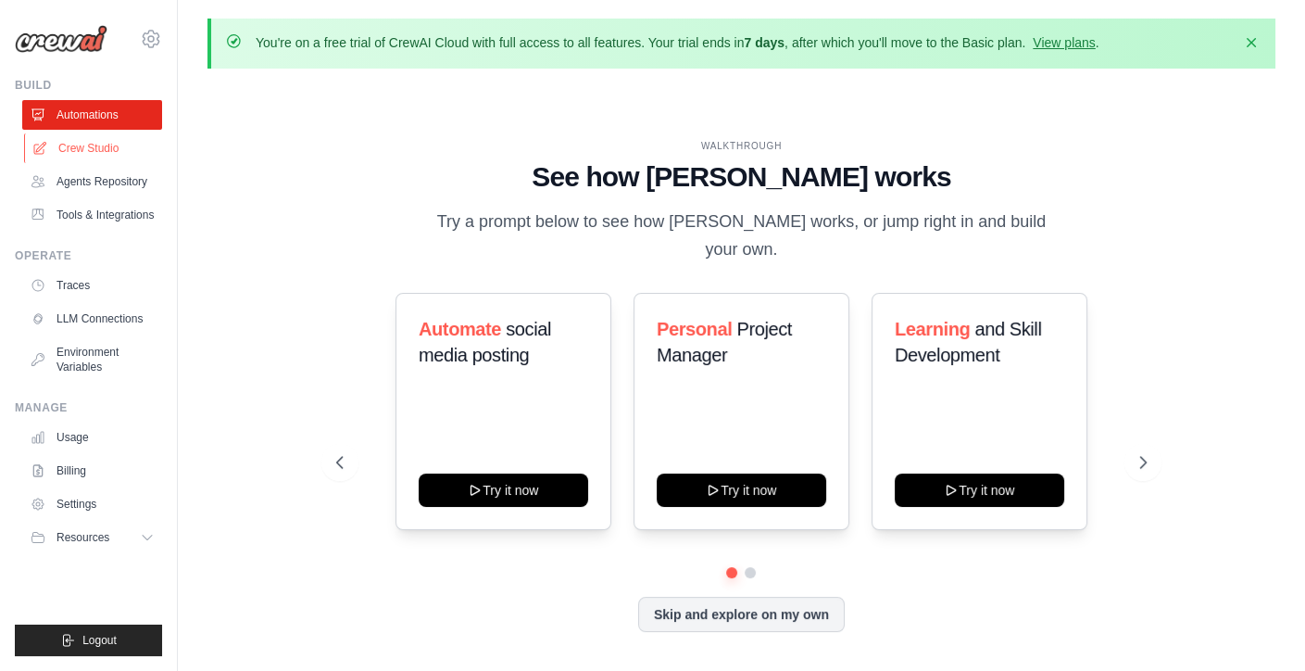
click at [89, 144] on link "Crew Studio" at bounding box center [94, 148] width 140 height 30
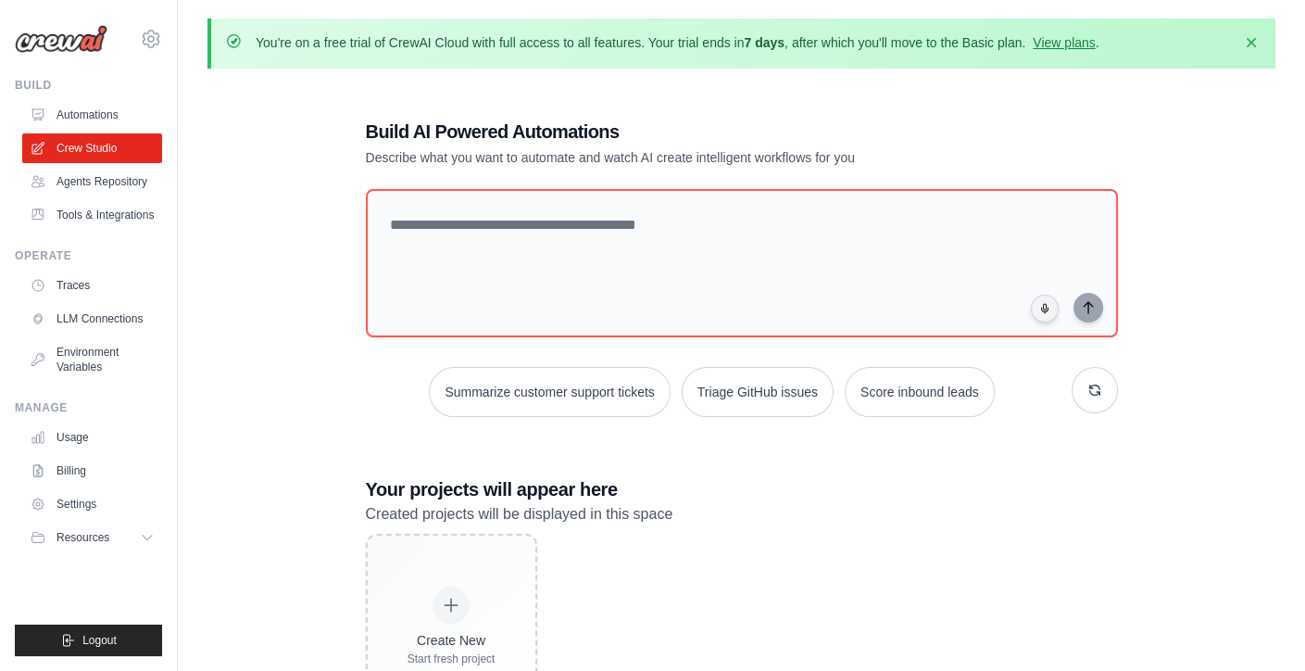
click at [93, 170] on link "Agents Repository" at bounding box center [92, 182] width 140 height 30
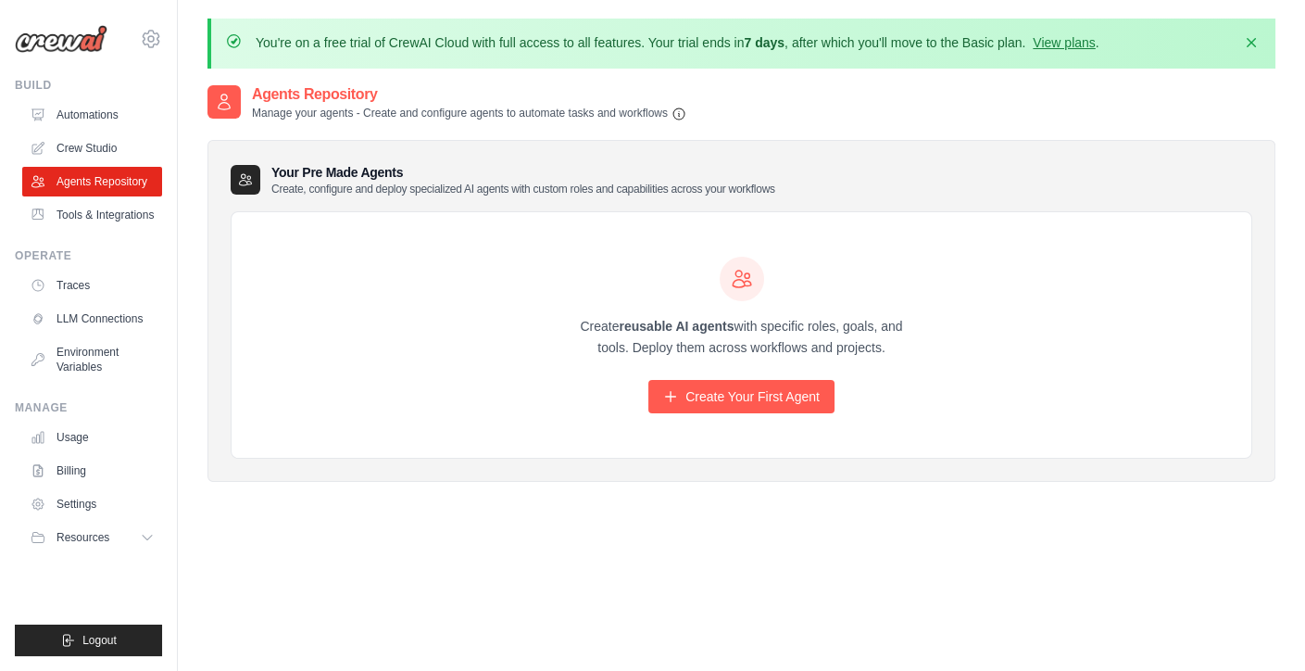
click at [94, 200] on li "Tools & Integrations" at bounding box center [92, 215] width 140 height 30
click at [92, 279] on link "Traces" at bounding box center [94, 285] width 140 height 30
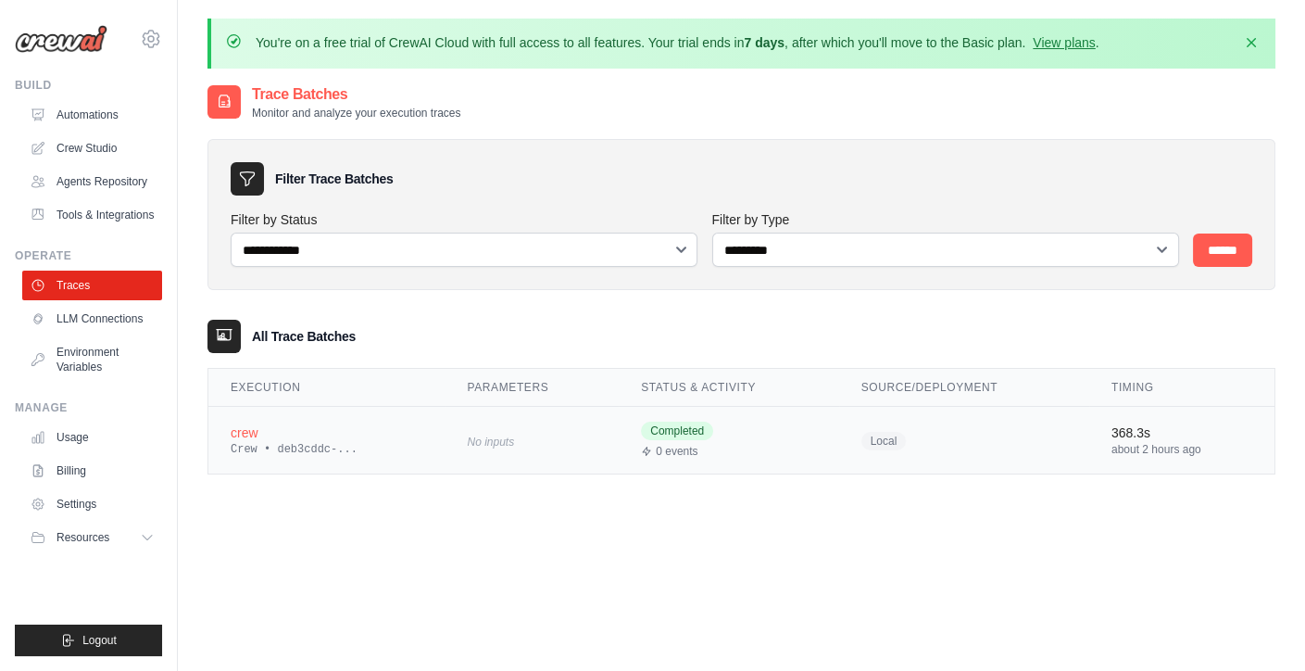
click at [263, 436] on div "crew" at bounding box center [327, 432] width 192 height 19
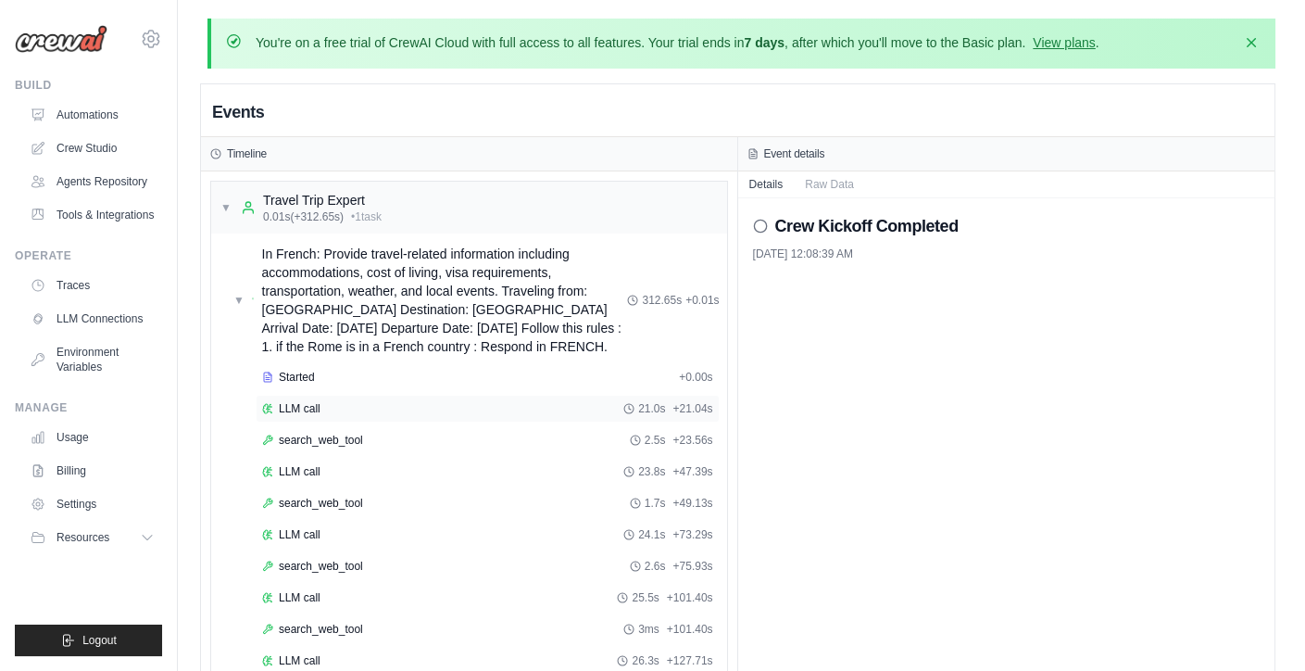
click at [304, 413] on span "LLM call" at bounding box center [300, 408] width 42 height 15
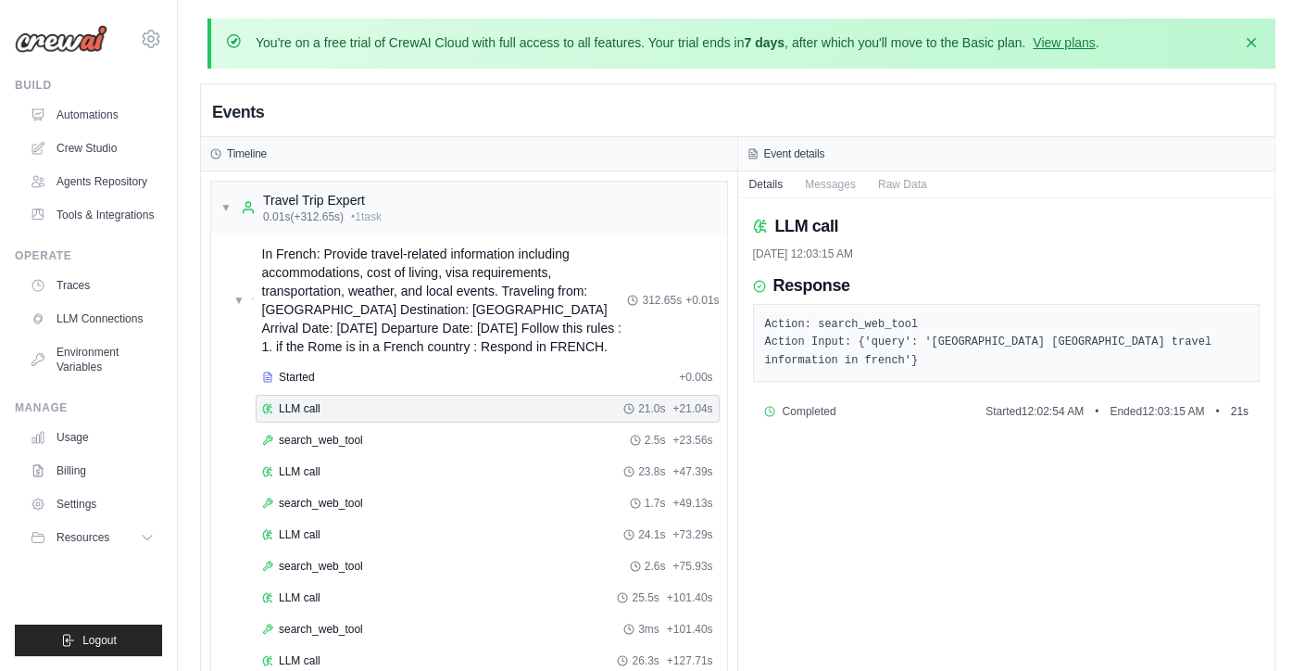
click at [867, 340] on pre "Action: search_web_tool Action Input: {'query': '[GEOGRAPHIC_DATA] [GEOGRAPHIC_…" at bounding box center [1007, 343] width 484 height 55
click at [901, 340] on pre "Action: search_web_tool Action Input: {'query': '[GEOGRAPHIC_DATA] [GEOGRAPHIC_…" at bounding box center [1007, 343] width 484 height 55
click at [899, 181] on button "Raw Data" at bounding box center [902, 183] width 71 height 26
